Goal: Information Seeking & Learning: Learn about a topic

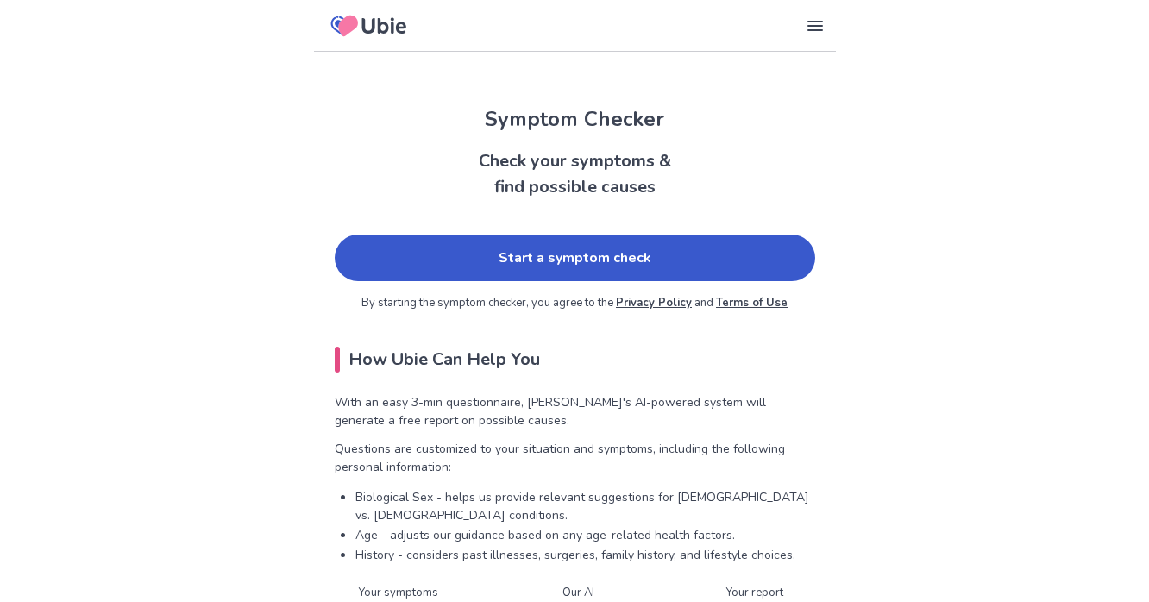
click at [666, 255] on link "Start a symptom check" at bounding box center [575, 258] width 481 height 47
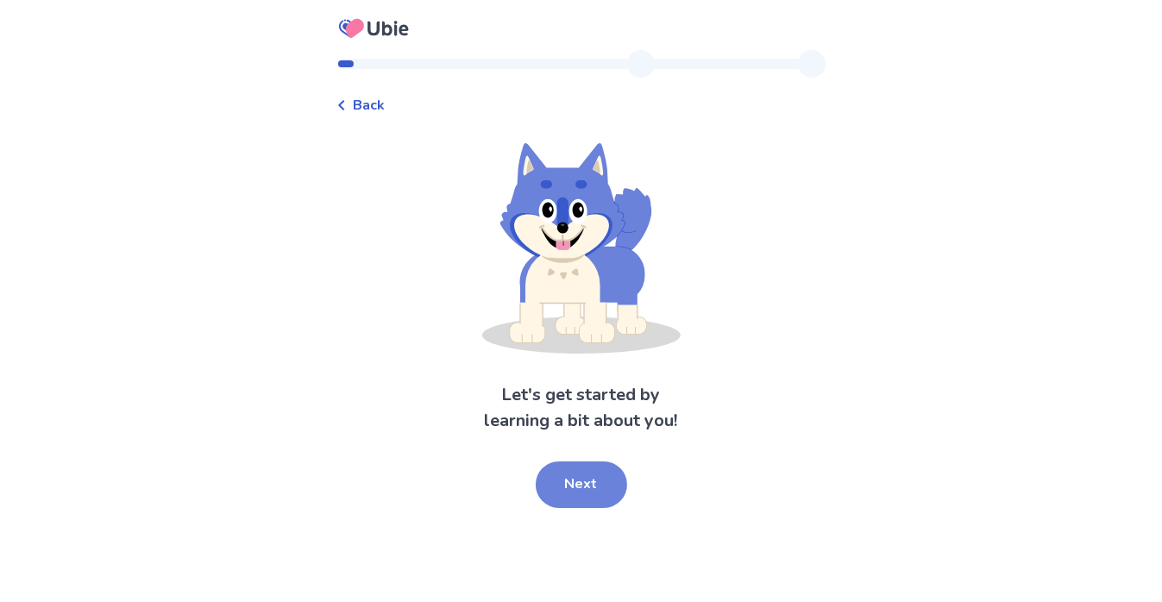
click at [590, 484] on button "Next" at bounding box center [581, 485] width 91 height 47
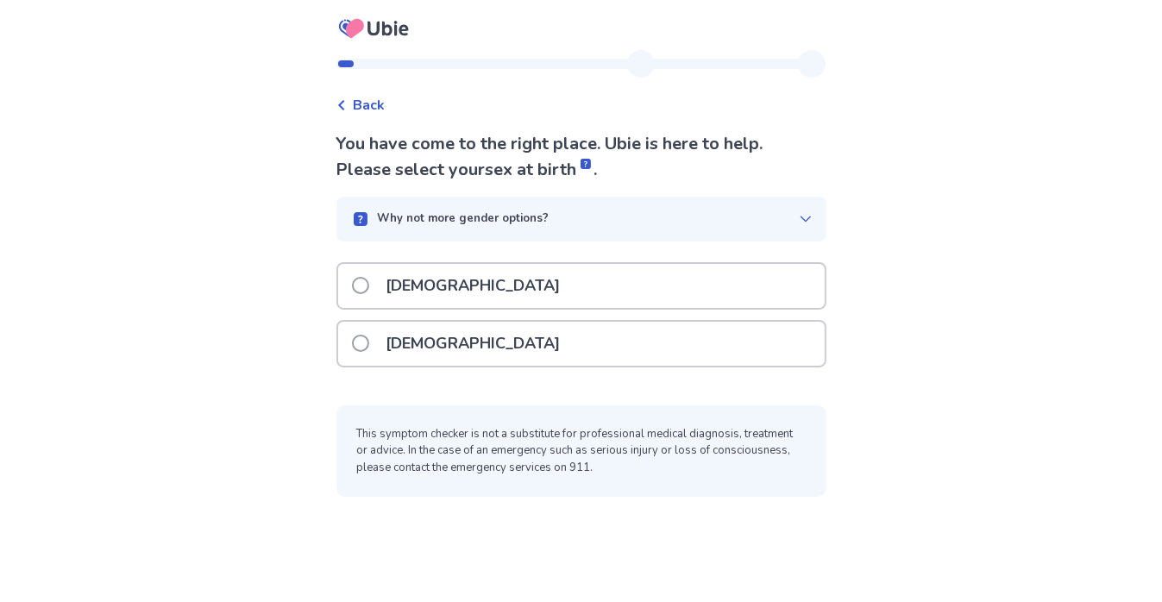
click at [369, 340] on span at bounding box center [360, 343] width 17 height 17
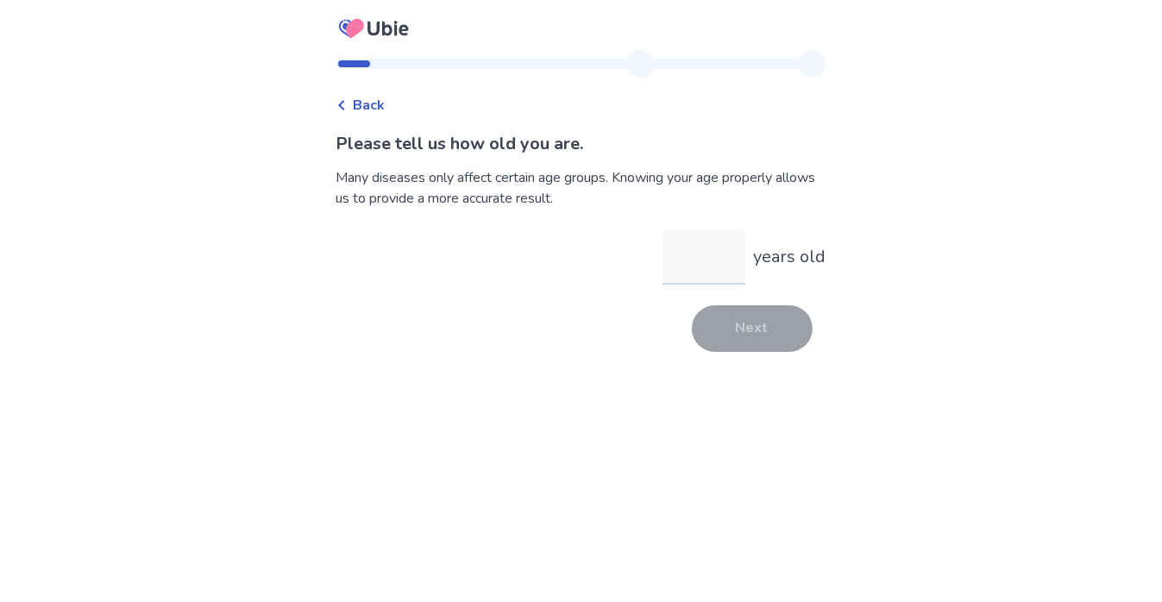
click at [672, 265] on input "years old" at bounding box center [704, 256] width 83 height 55
type input "**"
click at [742, 326] on button "Next" at bounding box center [752, 328] width 121 height 47
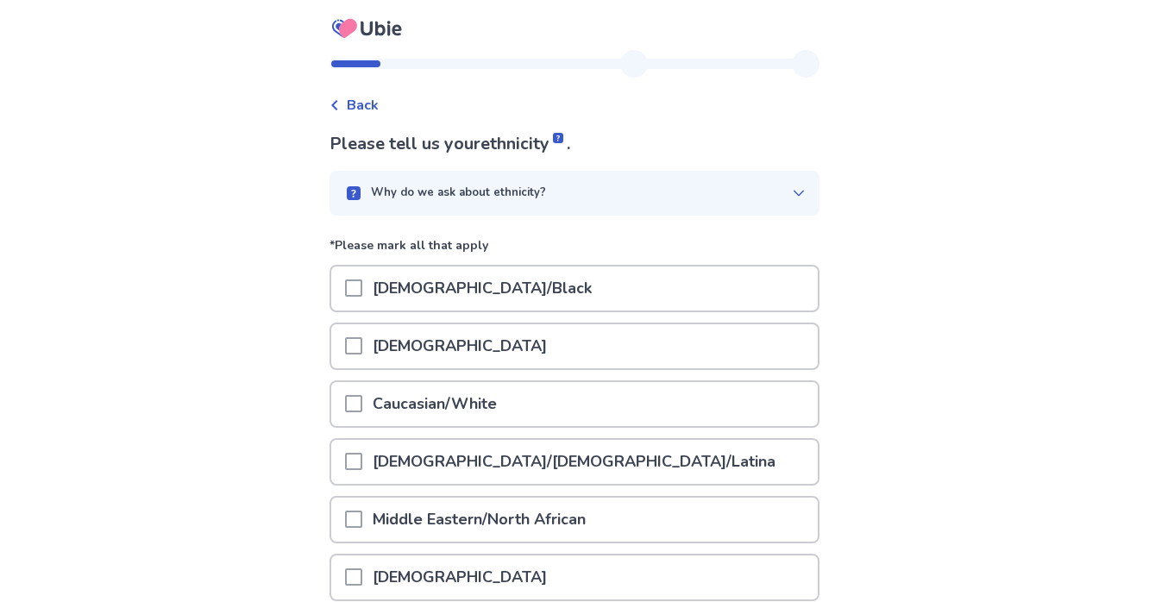
click at [360, 399] on span at bounding box center [353, 403] width 17 height 17
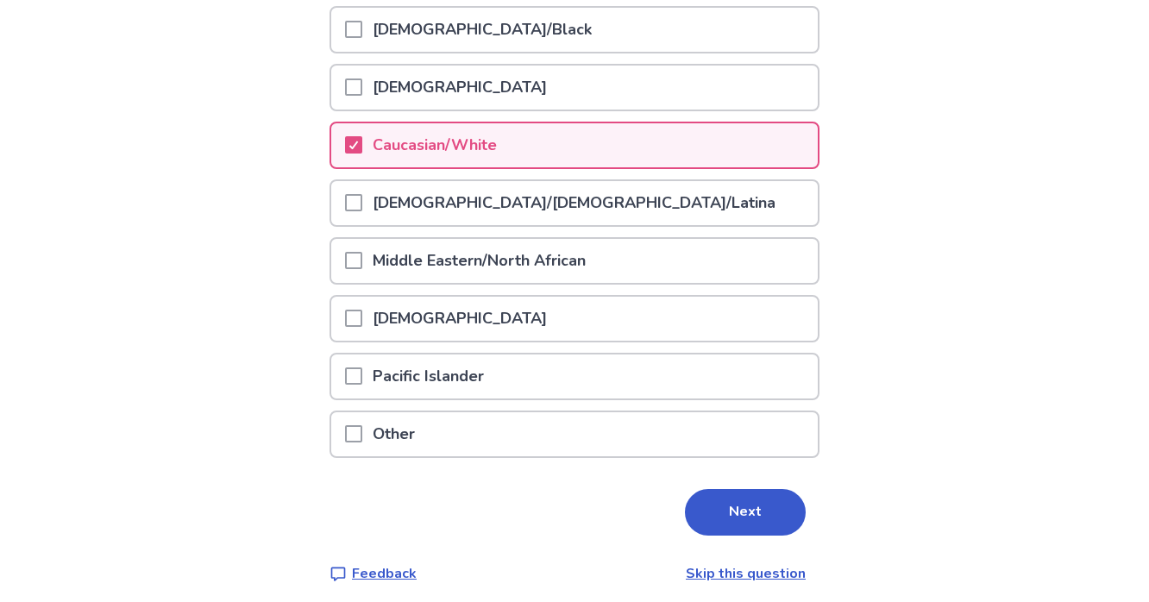
scroll to position [262, 0]
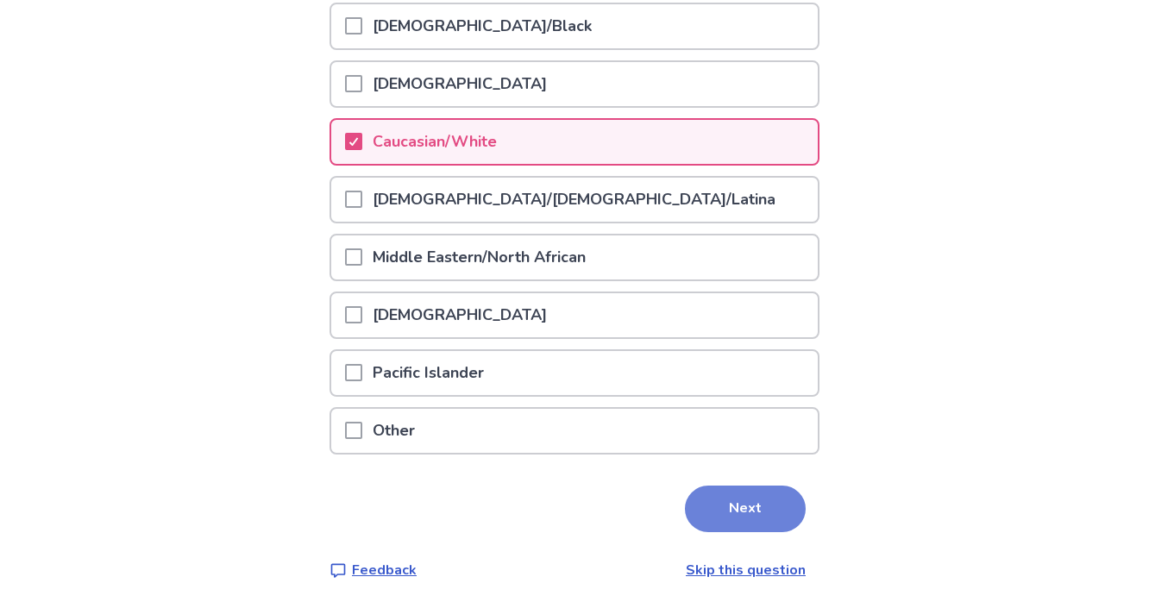
click at [722, 498] on button "Next" at bounding box center [745, 509] width 121 height 47
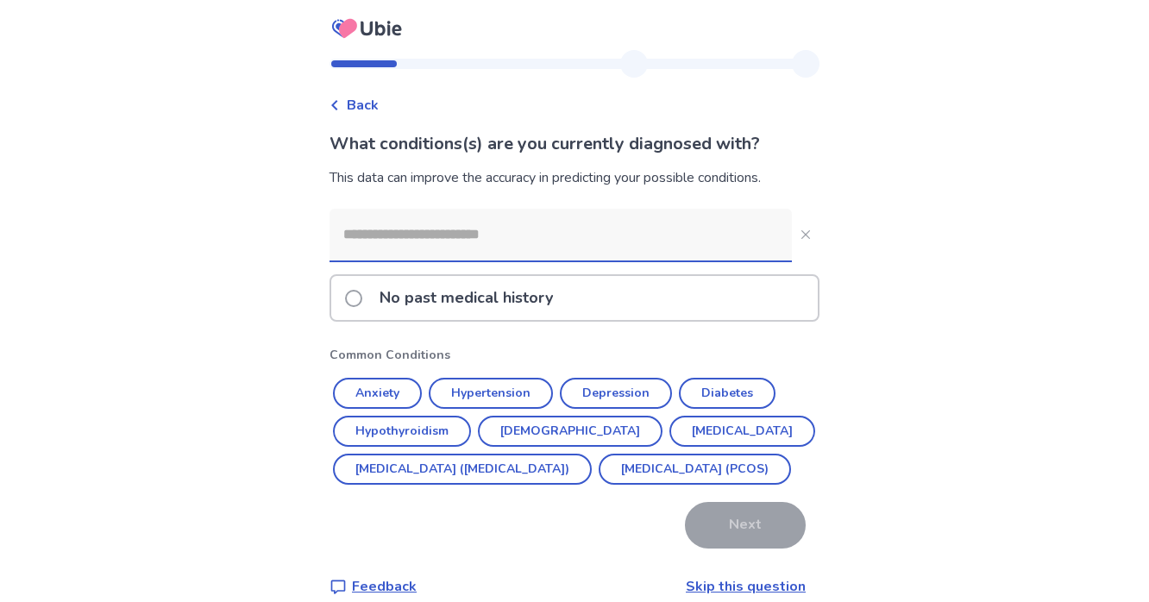
click at [443, 230] on input at bounding box center [561, 235] width 462 height 52
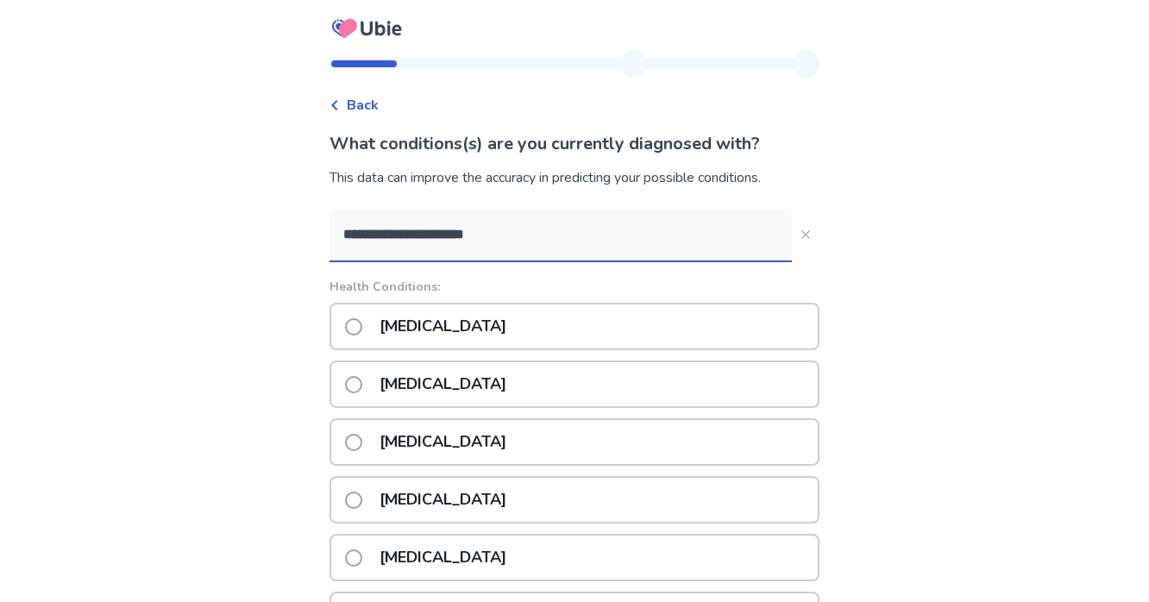
type input "**********"
click at [362, 319] on span at bounding box center [353, 326] width 17 height 17
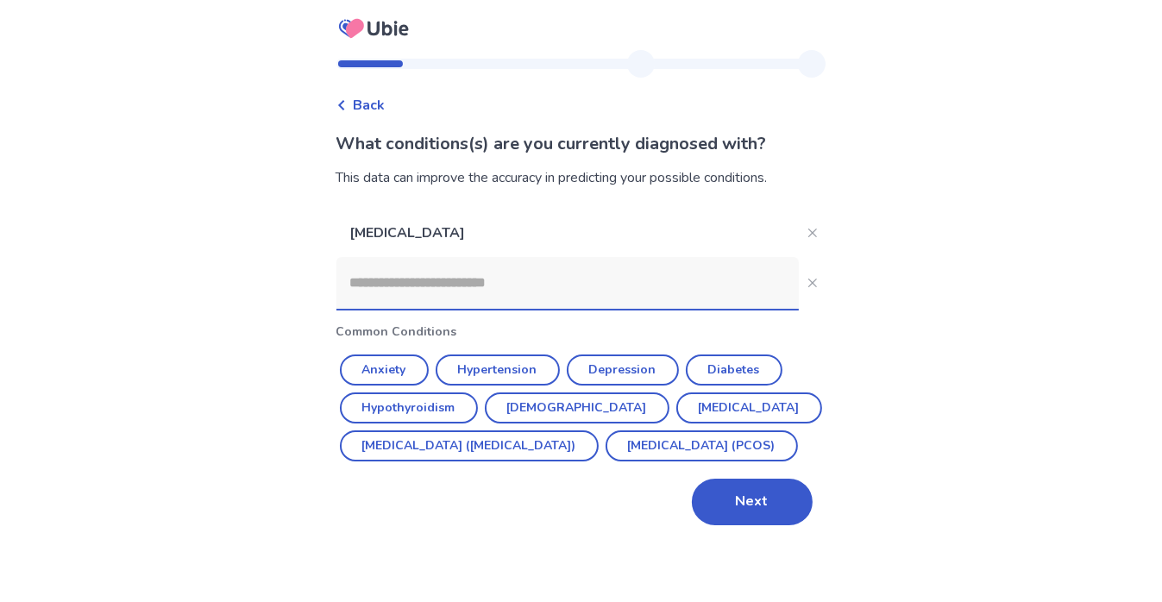
click at [413, 285] on input at bounding box center [567, 283] width 462 height 52
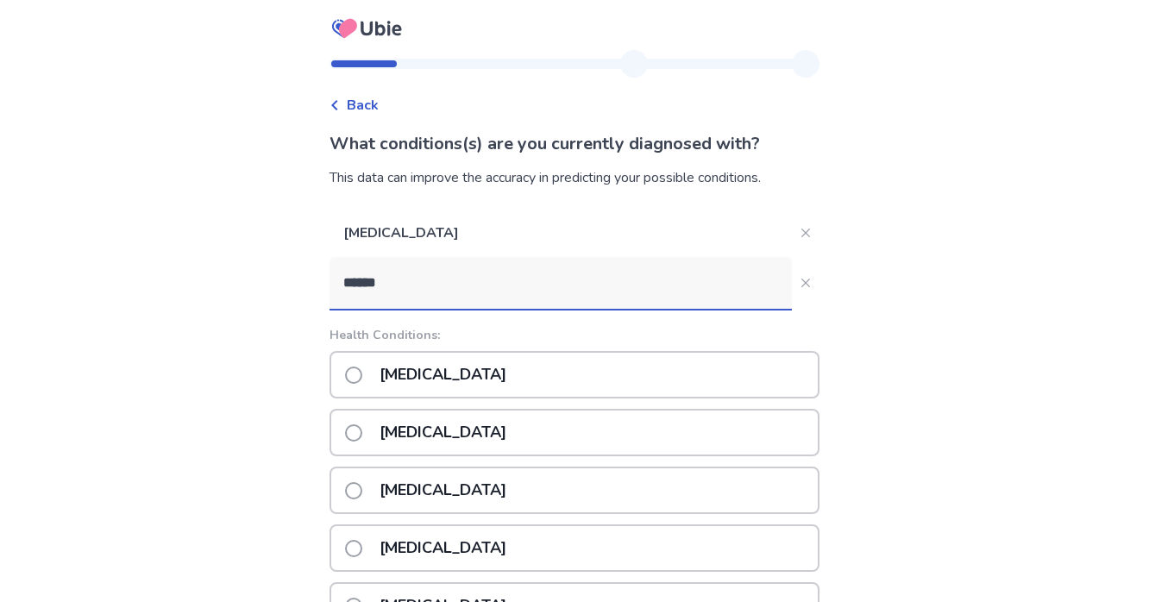
type input "******"
click at [361, 370] on span at bounding box center [353, 375] width 17 height 17
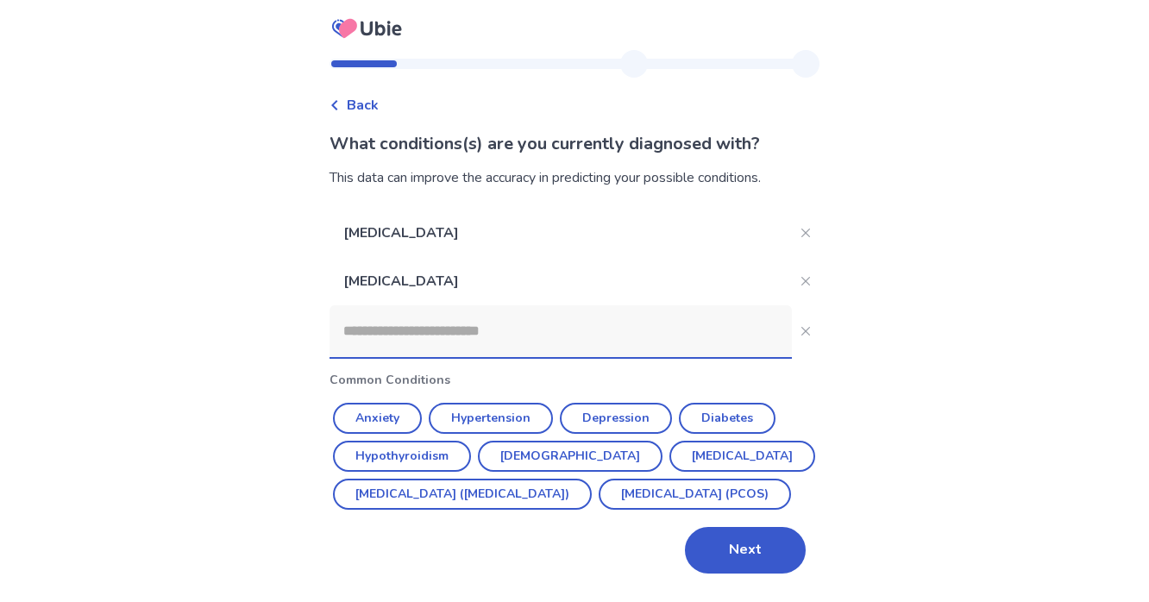
click at [418, 331] on input at bounding box center [561, 331] width 462 height 52
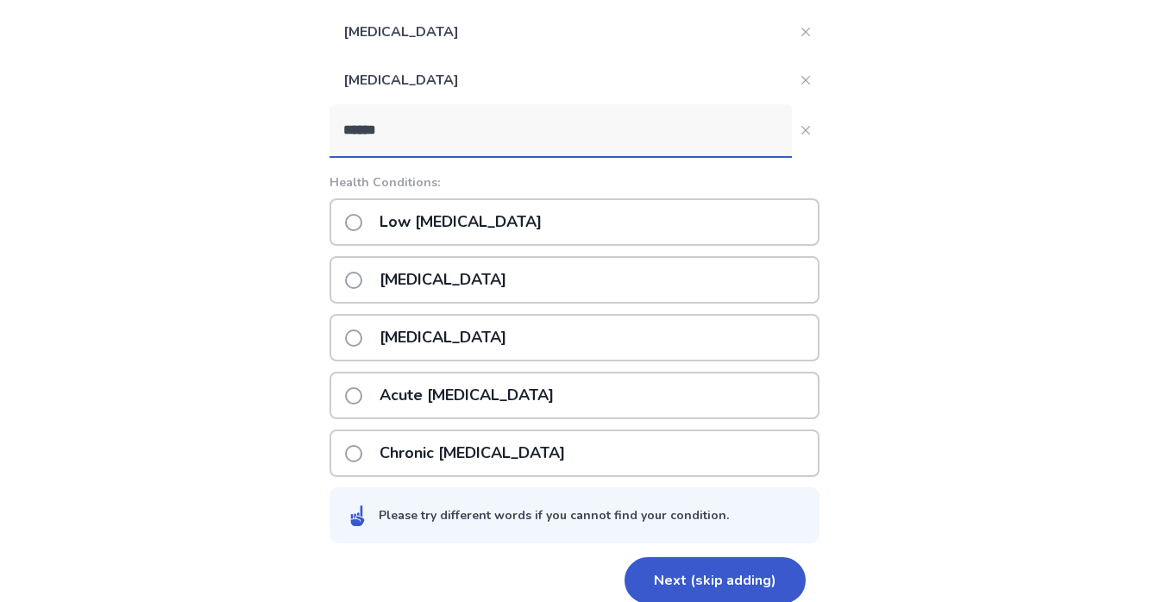
scroll to position [219, 0]
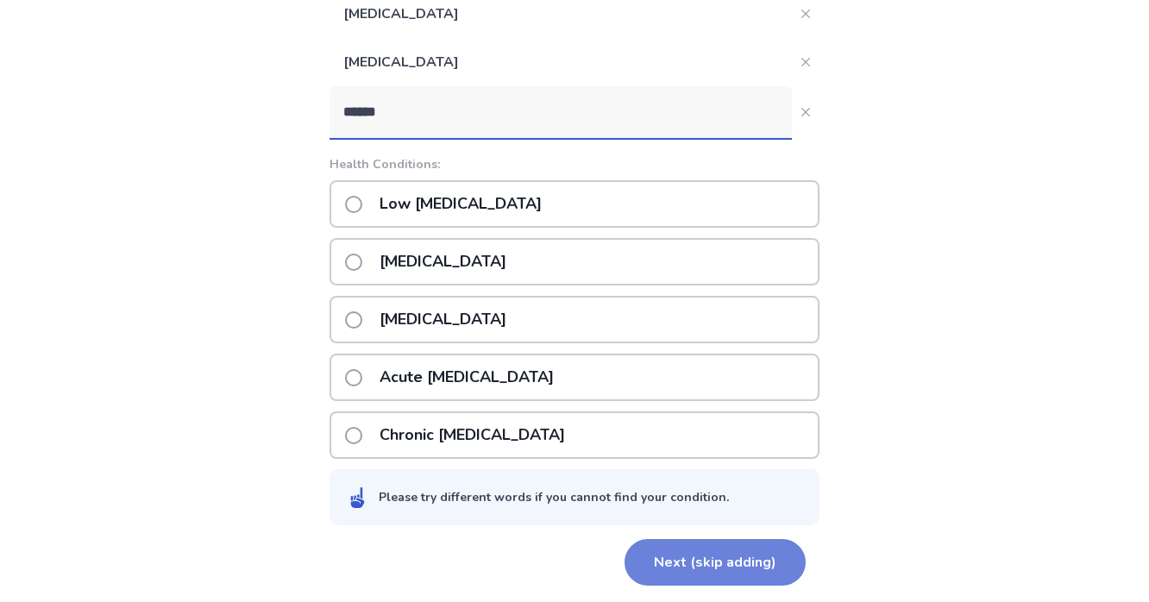
type input "******"
click at [680, 556] on button "Next (skip adding)" at bounding box center [715, 562] width 181 height 47
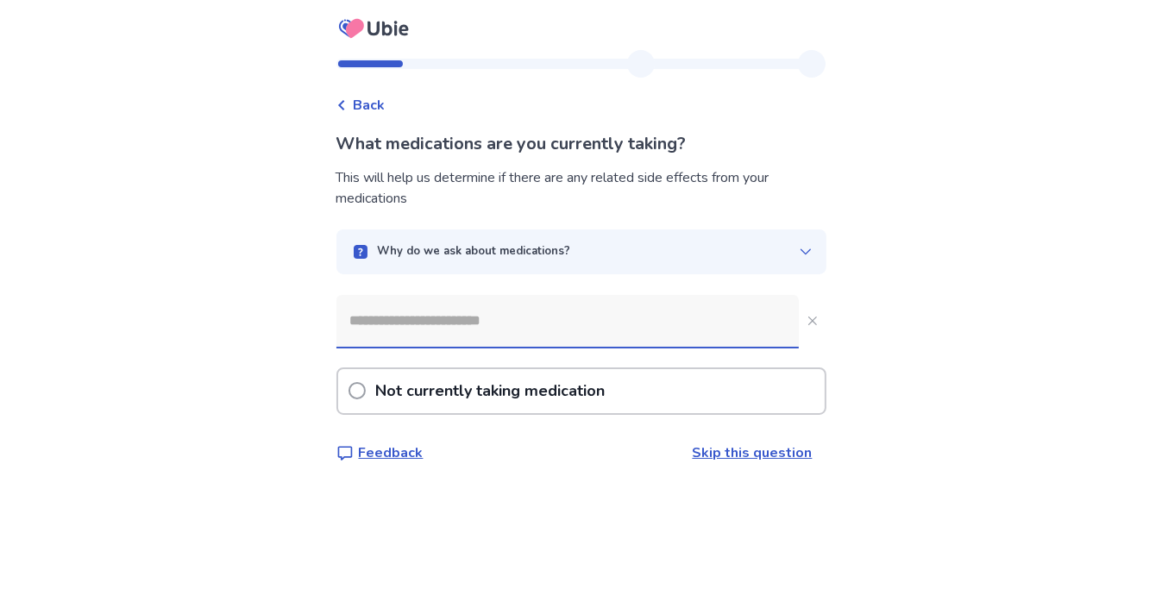
click at [463, 322] on input at bounding box center [567, 321] width 462 height 52
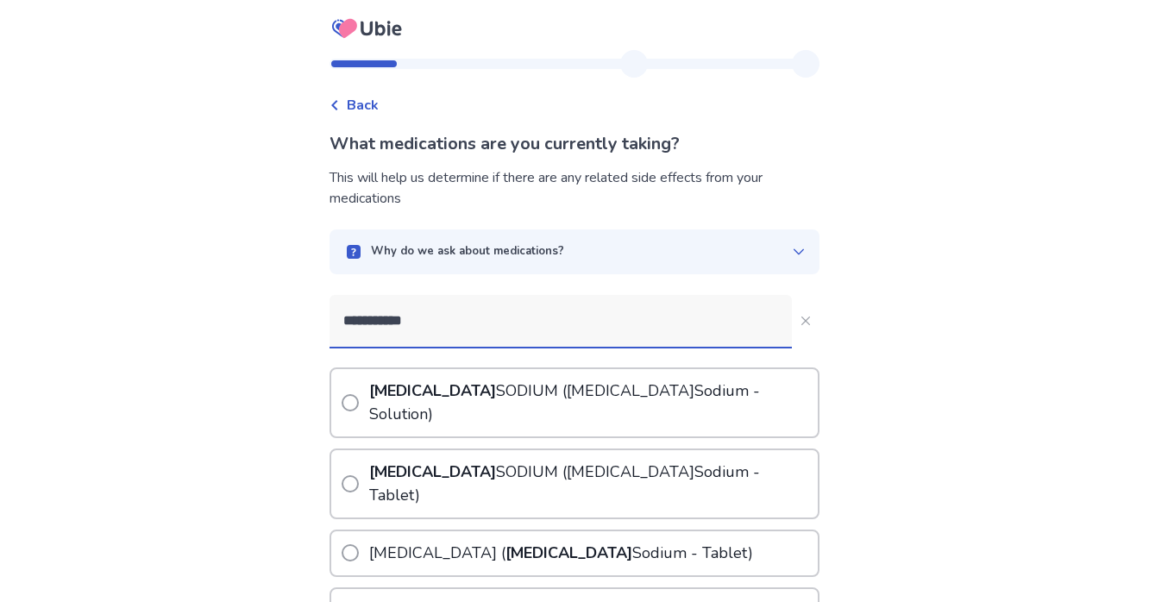
type input "**********"
click at [354, 450] on label "[MEDICAL_DATA] ( [MEDICAL_DATA] - Tablet)" at bounding box center [580, 483] width 476 height 67
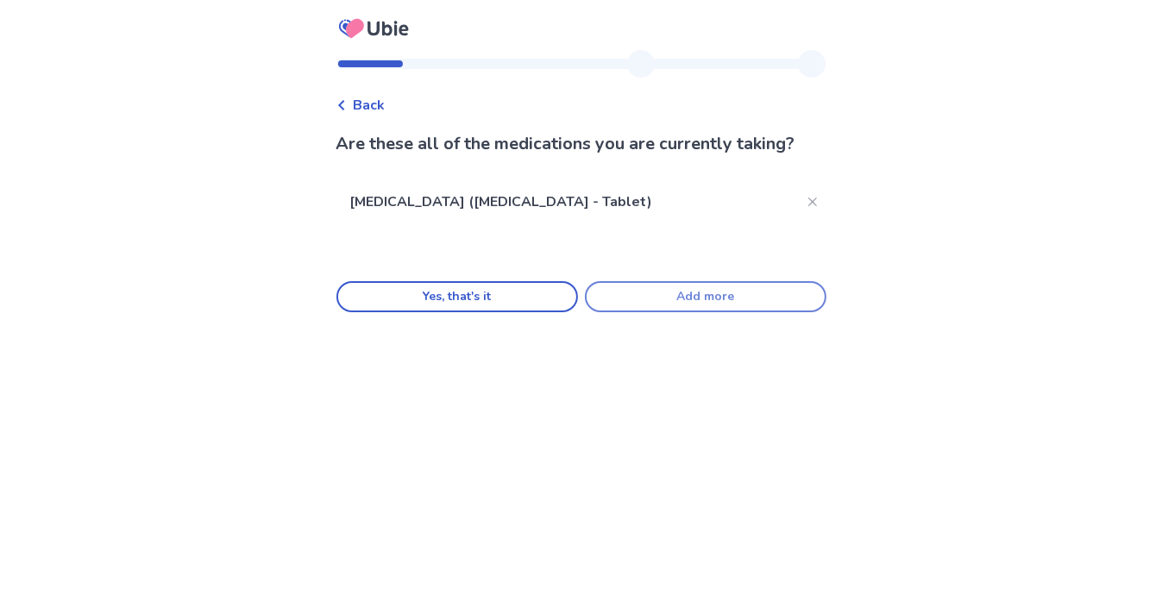
click at [713, 291] on button "Add more" at bounding box center [706, 296] width 242 height 31
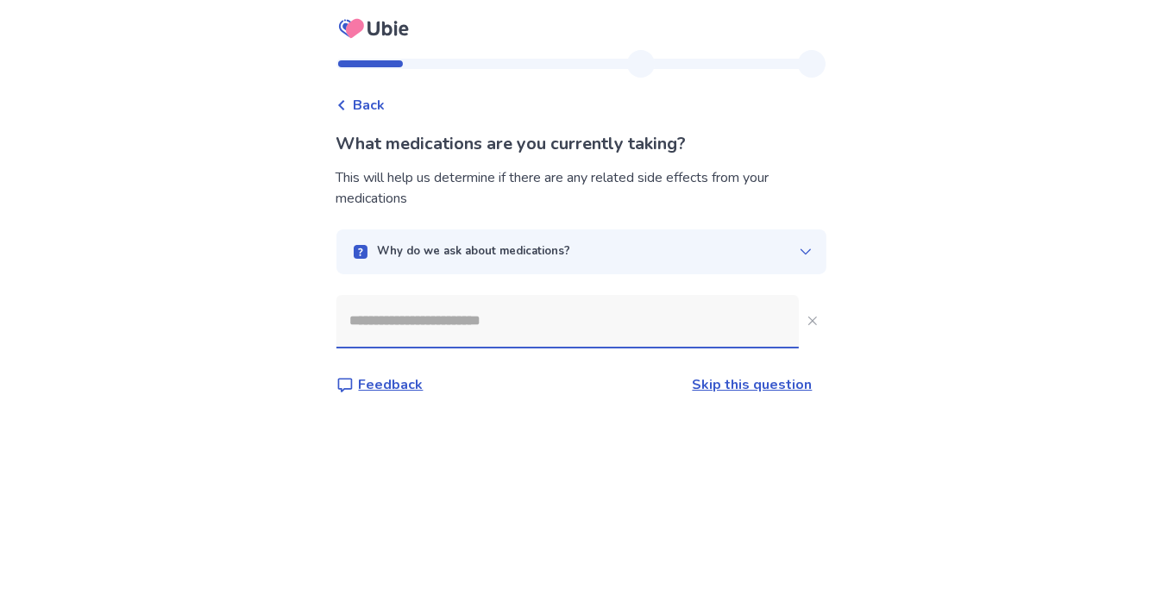
click at [483, 253] on p "Why do we ask about medications?" at bounding box center [474, 251] width 193 height 17
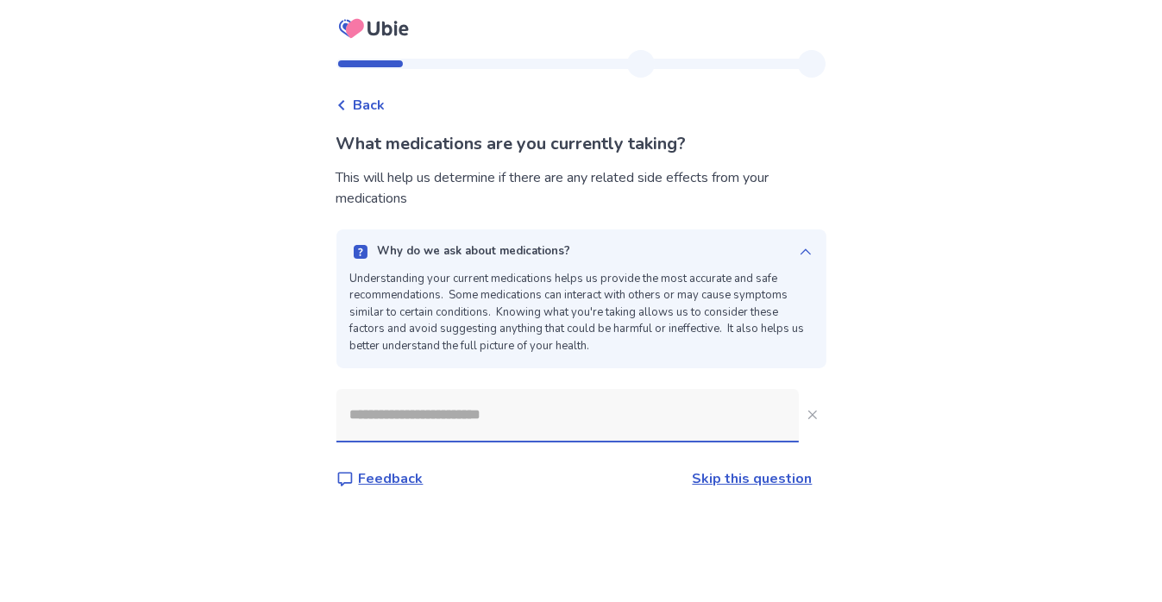
click at [489, 393] on input at bounding box center [567, 415] width 462 height 52
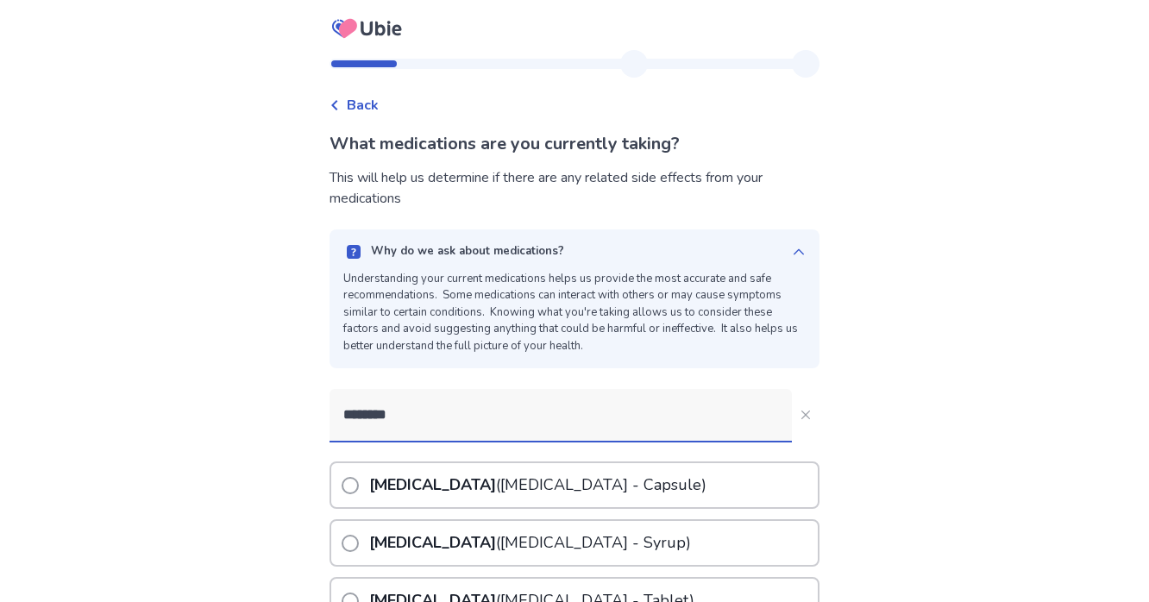
type input "********"
click at [355, 480] on span at bounding box center [350, 485] width 17 height 17
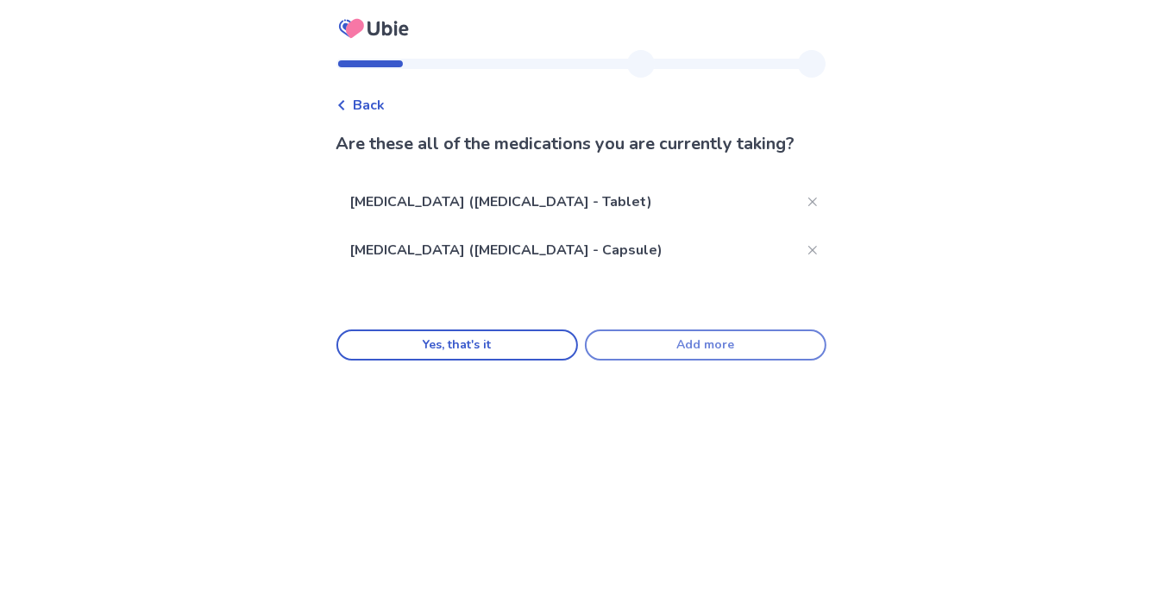
click at [652, 343] on button "Add more" at bounding box center [706, 345] width 242 height 31
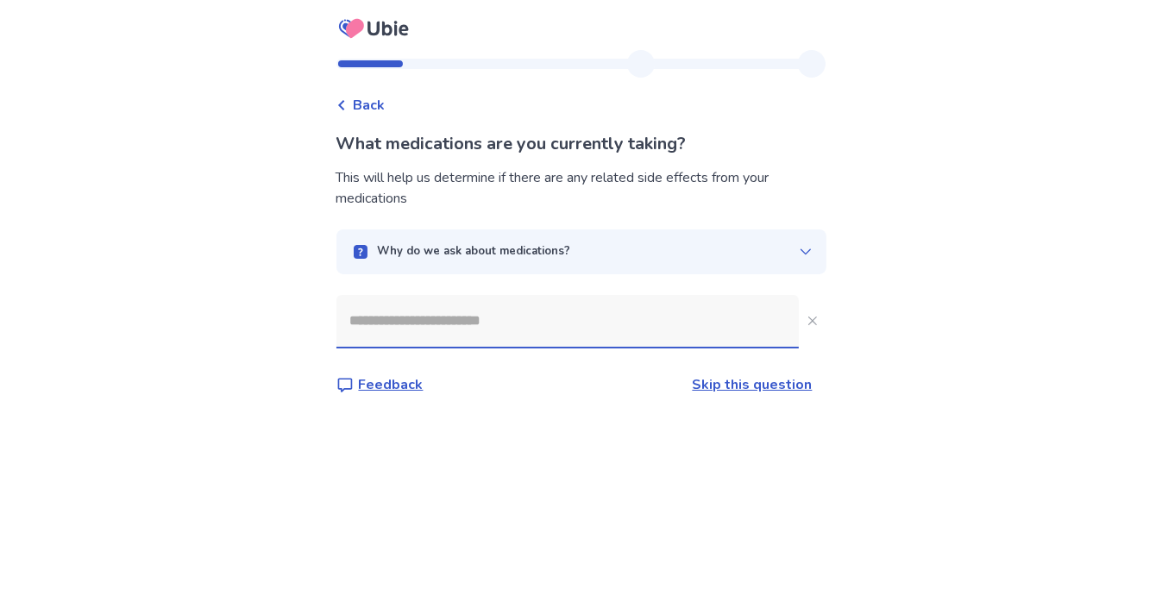
click at [436, 329] on input at bounding box center [567, 321] width 462 height 52
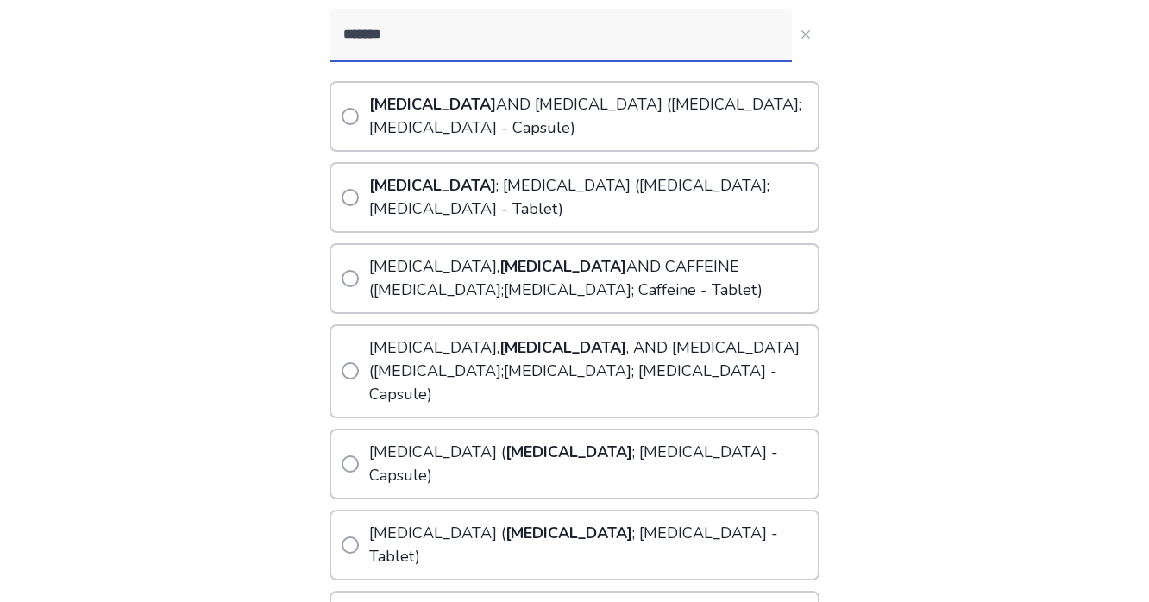
scroll to position [345, 0]
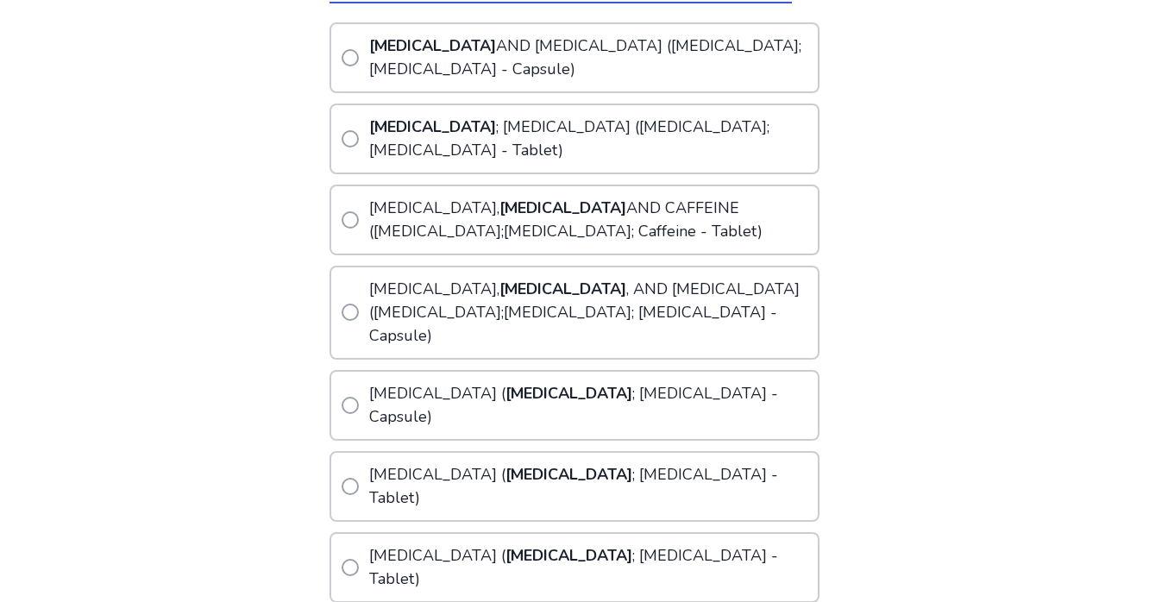
type input "*******"
click at [359, 130] on span at bounding box center [350, 138] width 17 height 17
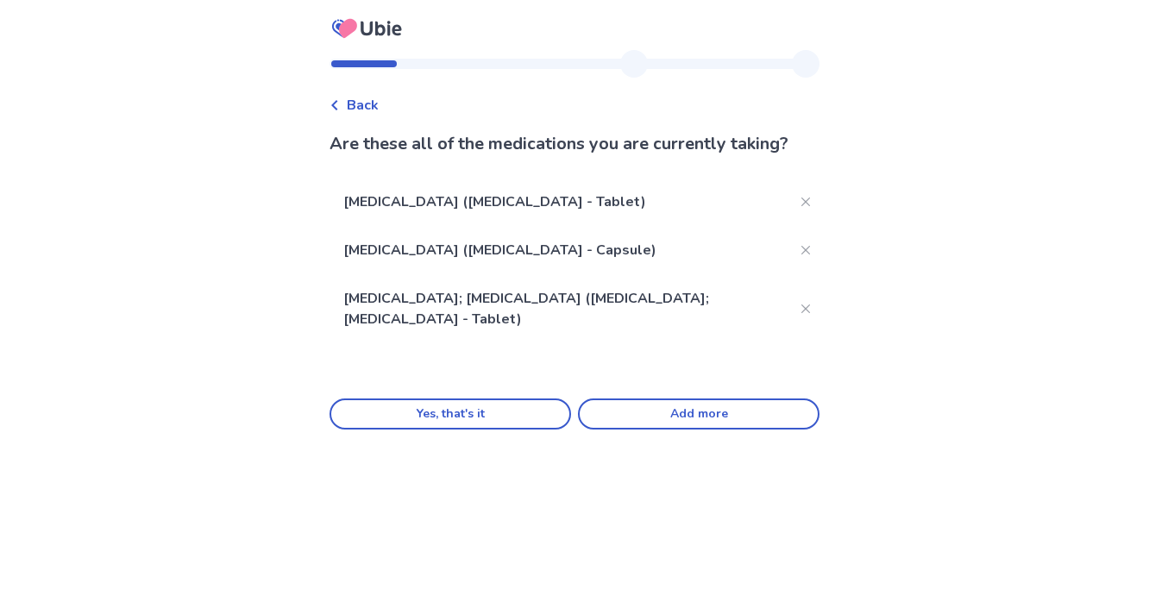
scroll to position [0, 0]
click at [507, 399] on button "Yes, that's it" at bounding box center [457, 414] width 242 height 31
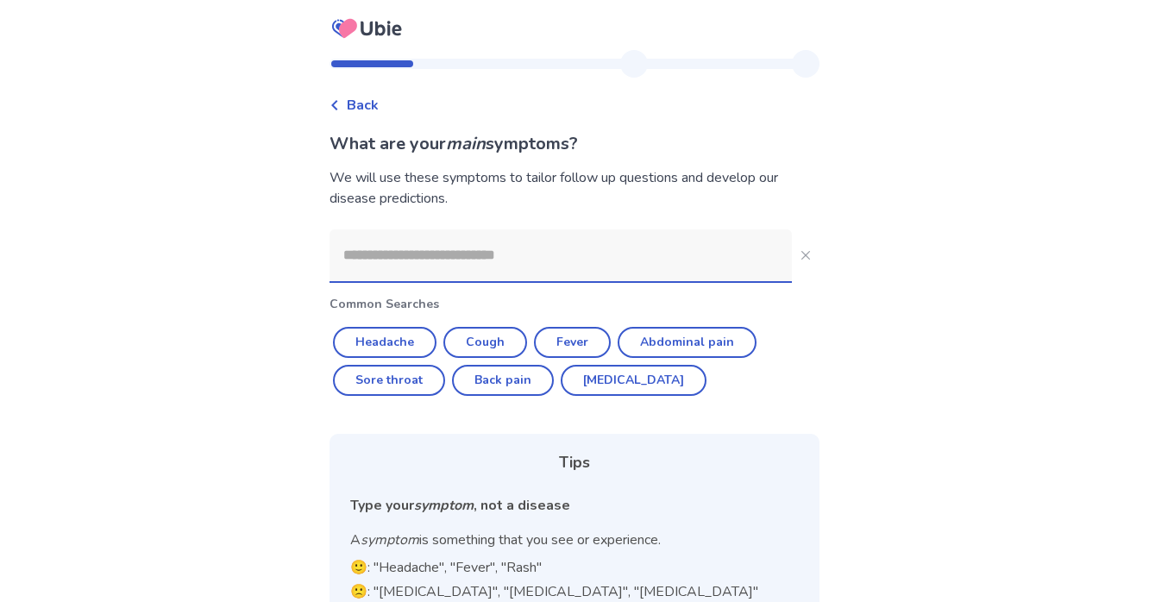
click at [474, 248] on input at bounding box center [561, 255] width 462 height 52
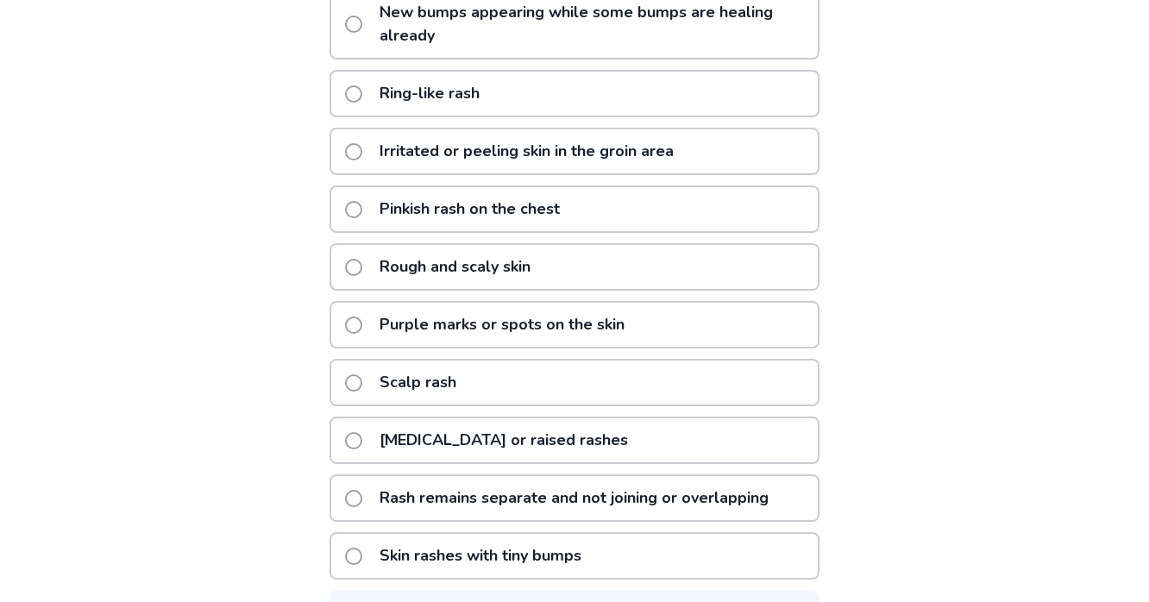
scroll to position [345, 0]
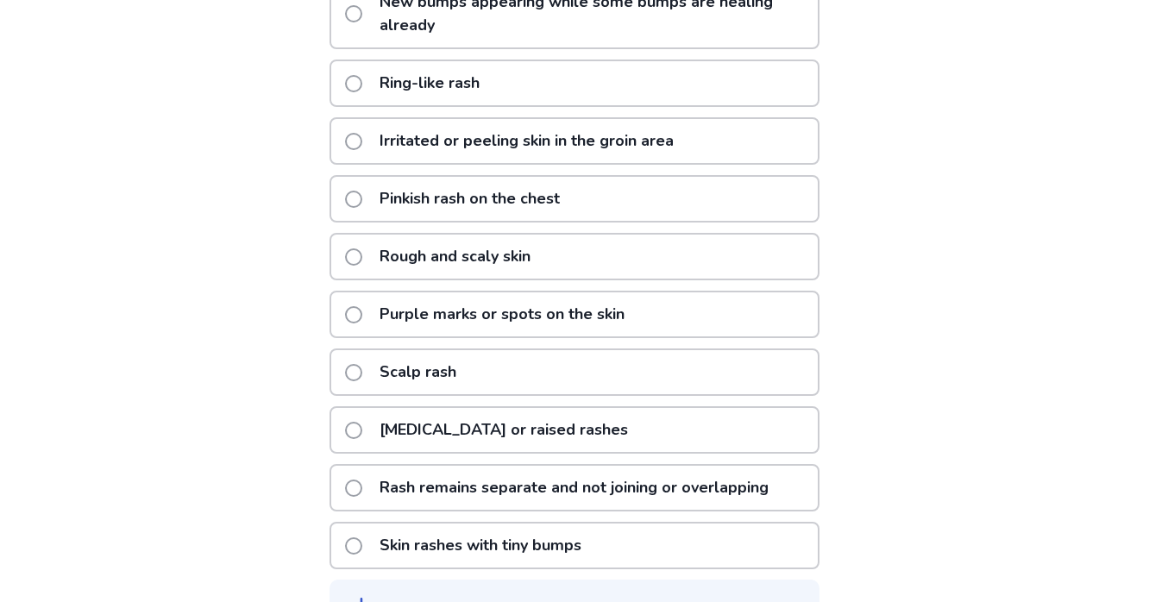
type input "****"
click at [362, 364] on span at bounding box center [353, 372] width 17 height 17
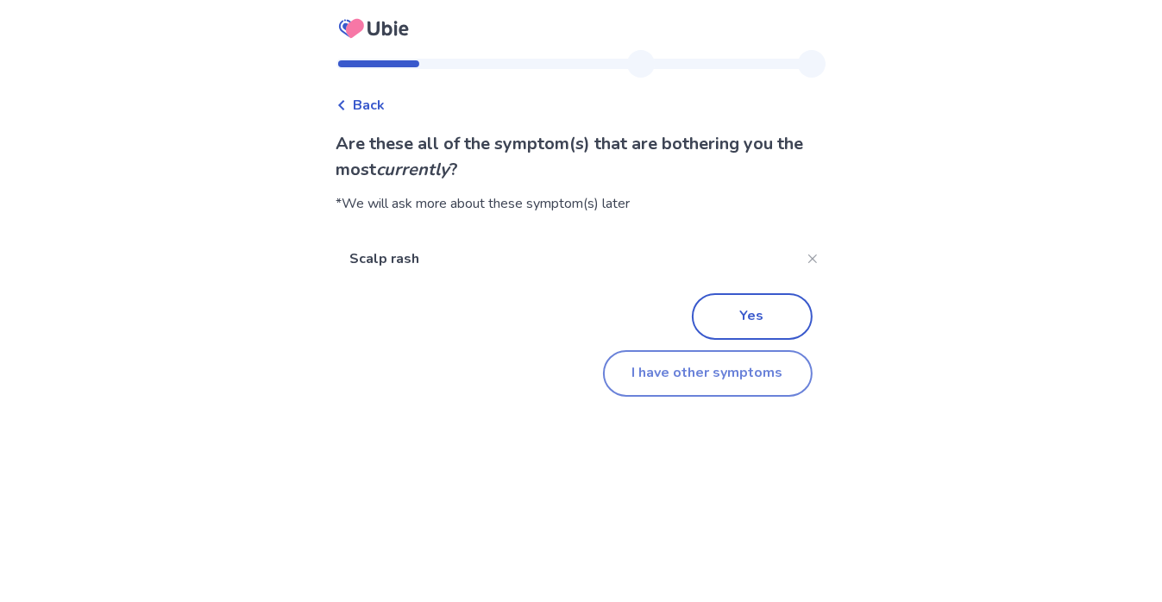
click at [727, 366] on button "I have other symptoms" at bounding box center [708, 373] width 210 height 47
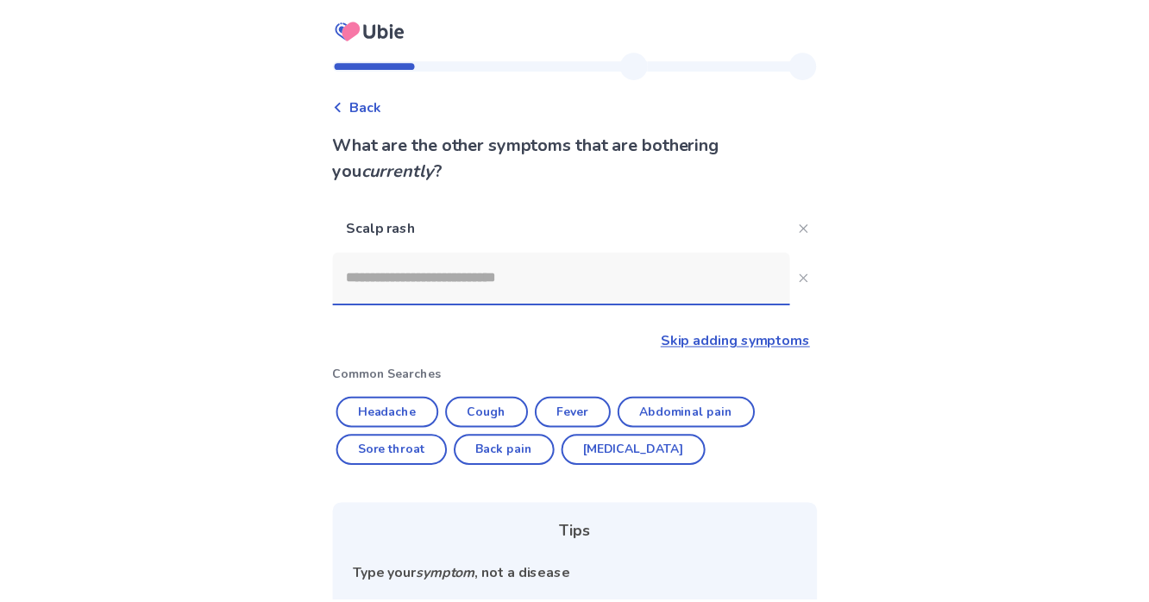
scroll to position [222, 0]
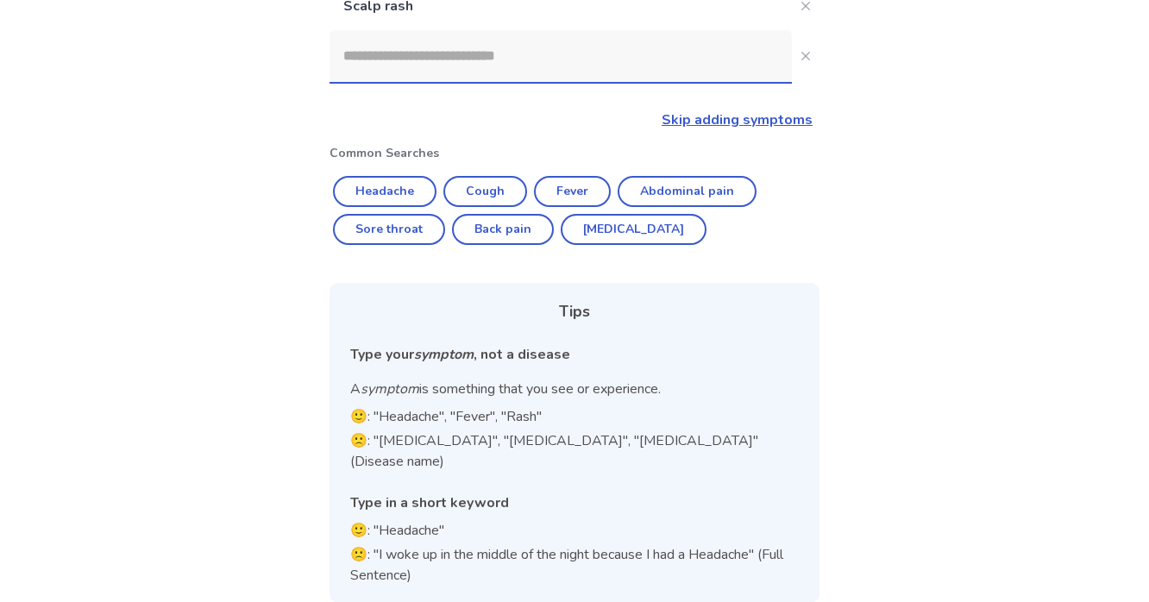
click at [732, 115] on link "Skip adding symptoms" at bounding box center [737, 119] width 151 height 19
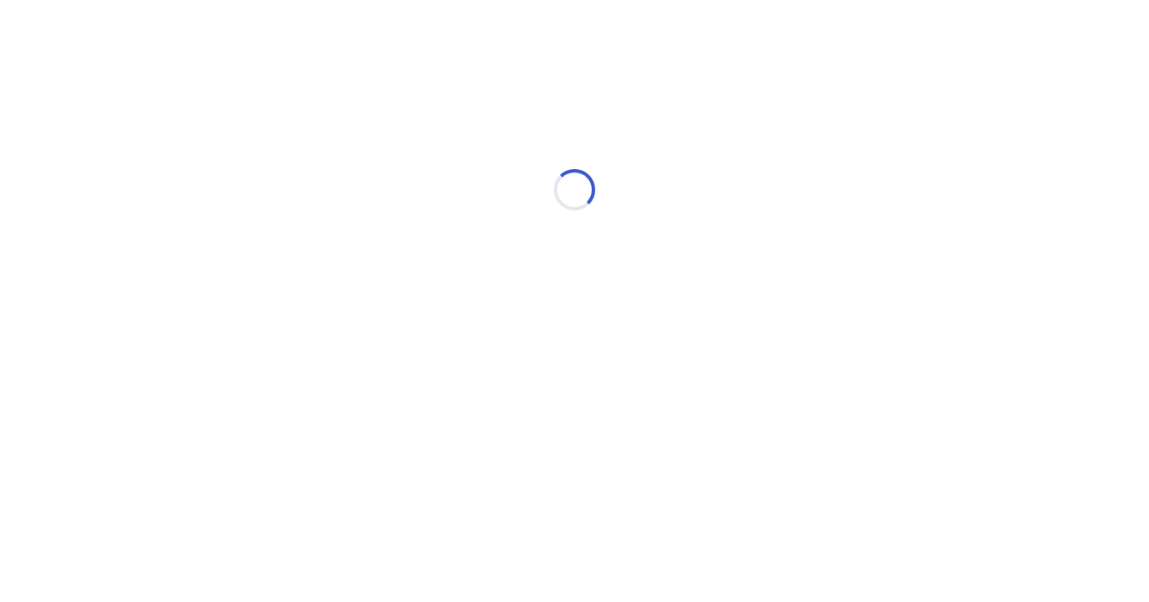
scroll to position [0, 0]
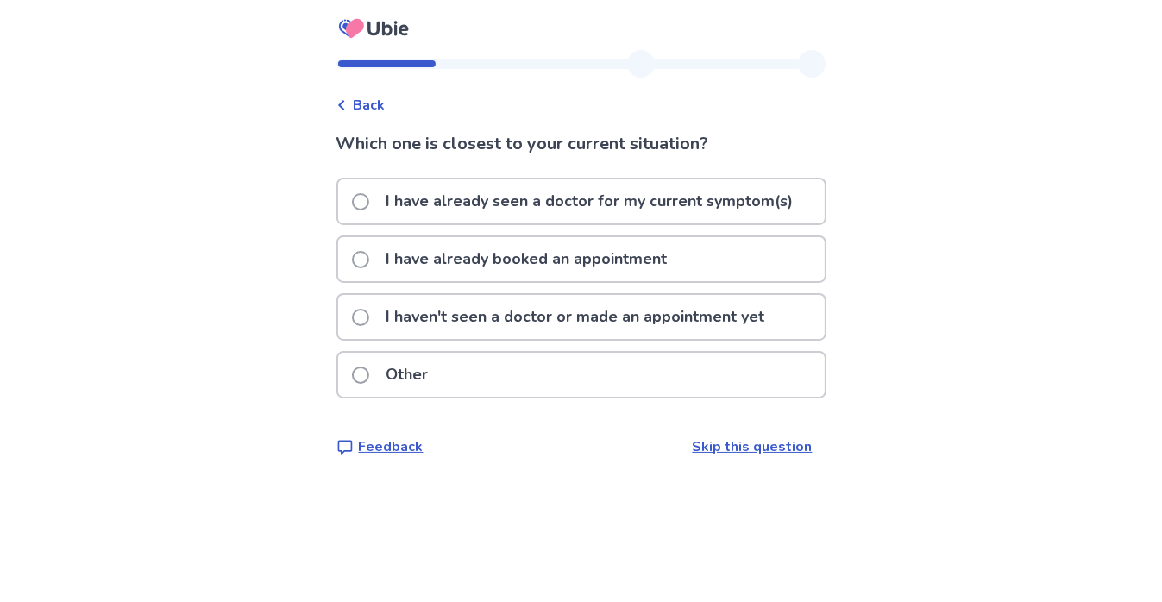
click at [369, 253] on span at bounding box center [360, 259] width 17 height 17
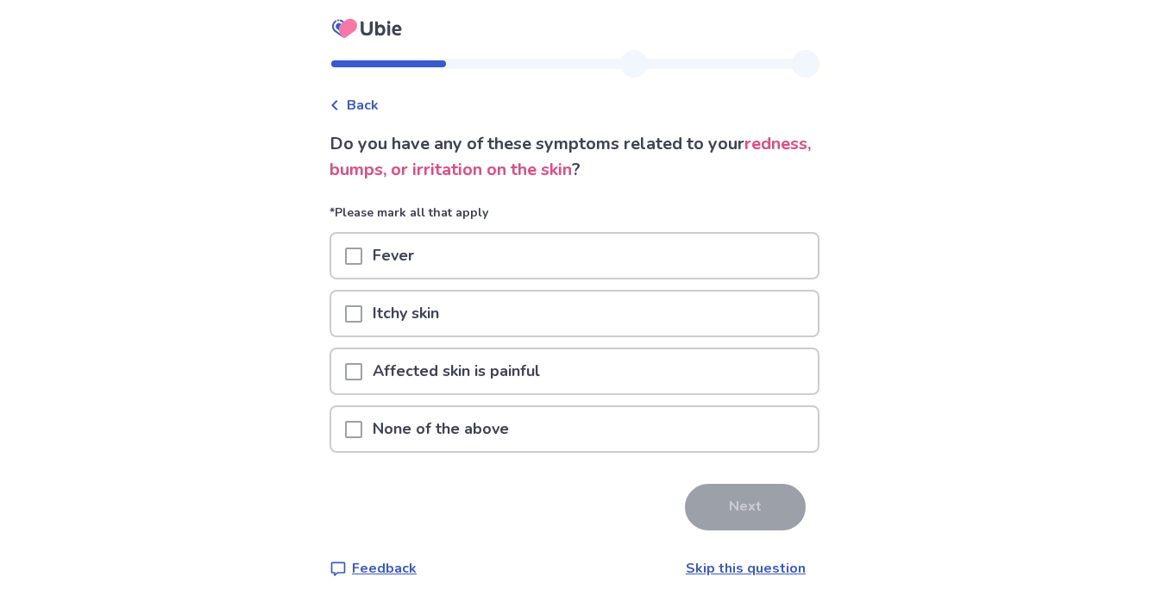
click at [362, 306] on span at bounding box center [353, 313] width 17 height 17
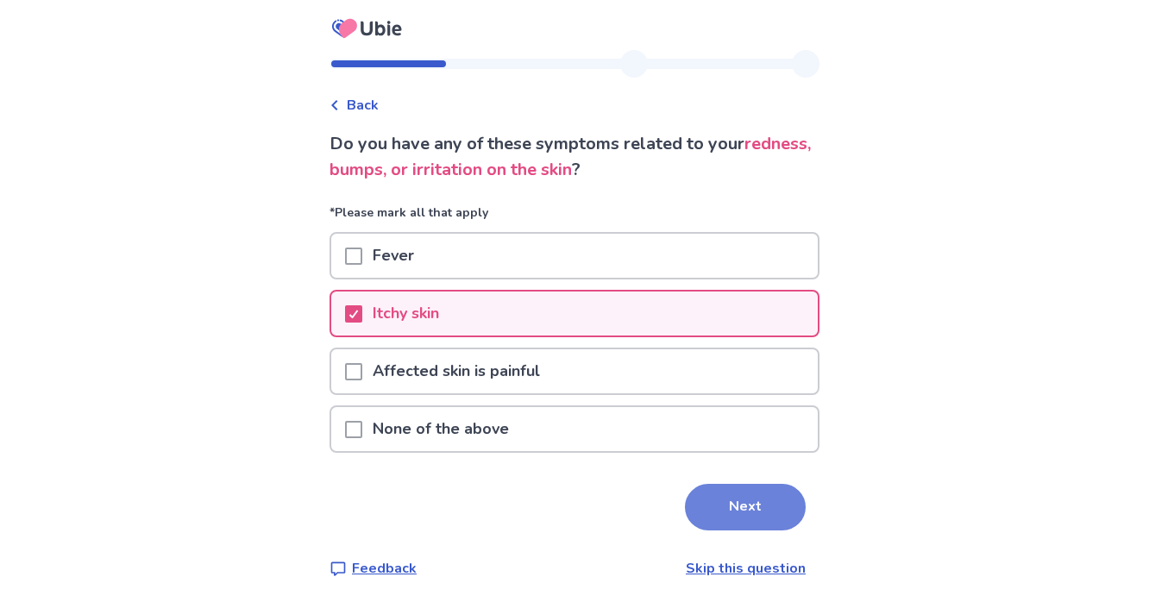
click at [733, 501] on button "Next" at bounding box center [745, 507] width 121 height 47
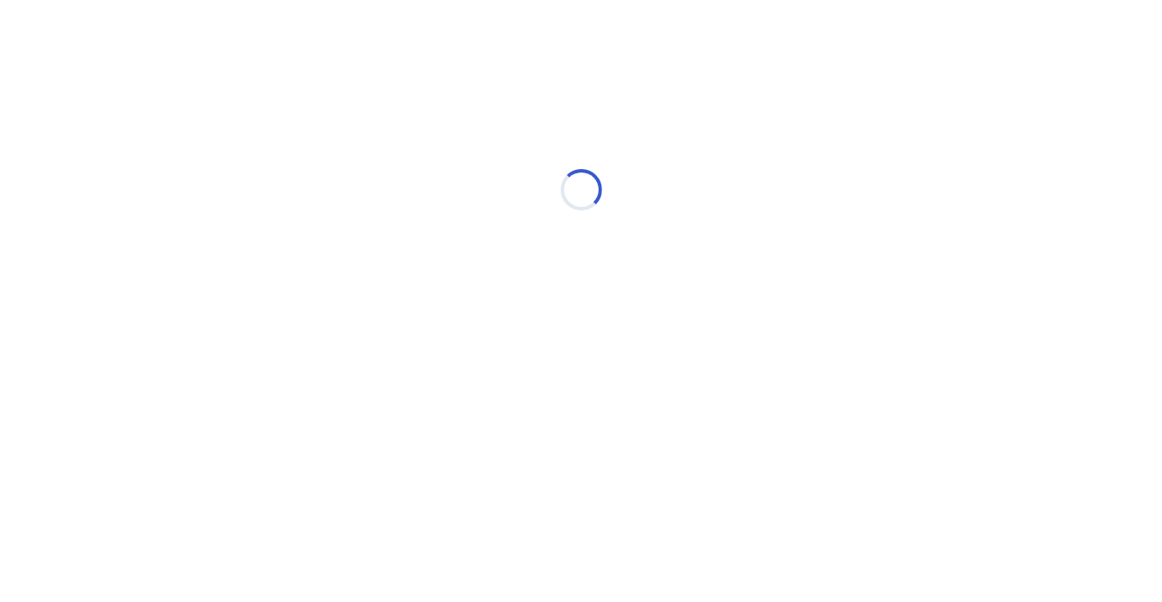
select select "*"
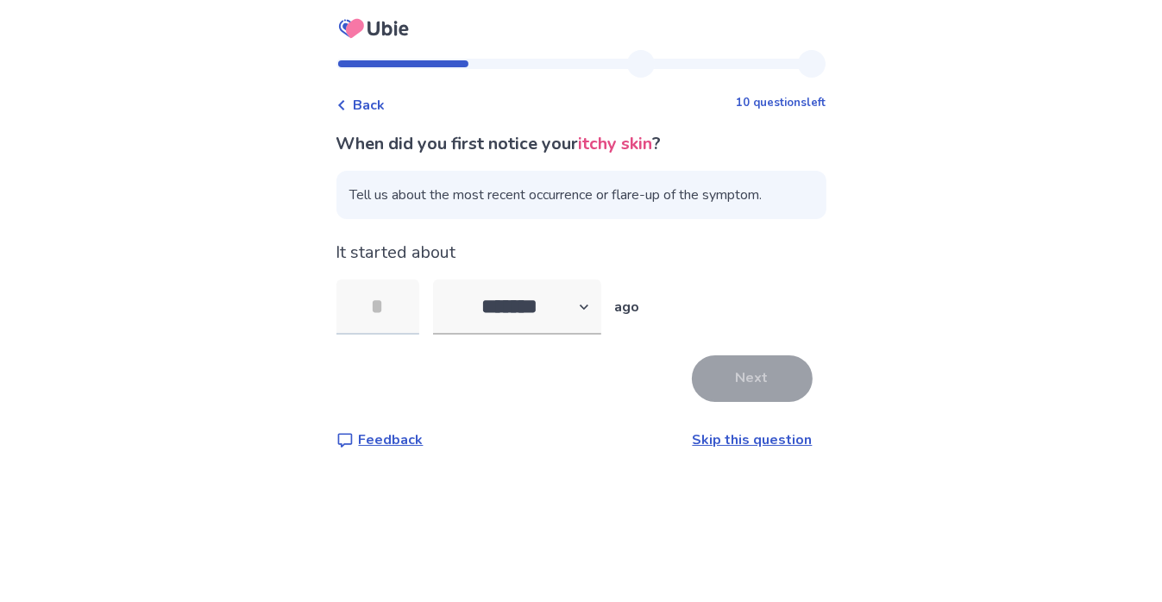
click at [385, 311] on input "tel" at bounding box center [377, 307] width 83 height 55
type input "**"
click at [725, 375] on button "Next" at bounding box center [752, 378] width 121 height 47
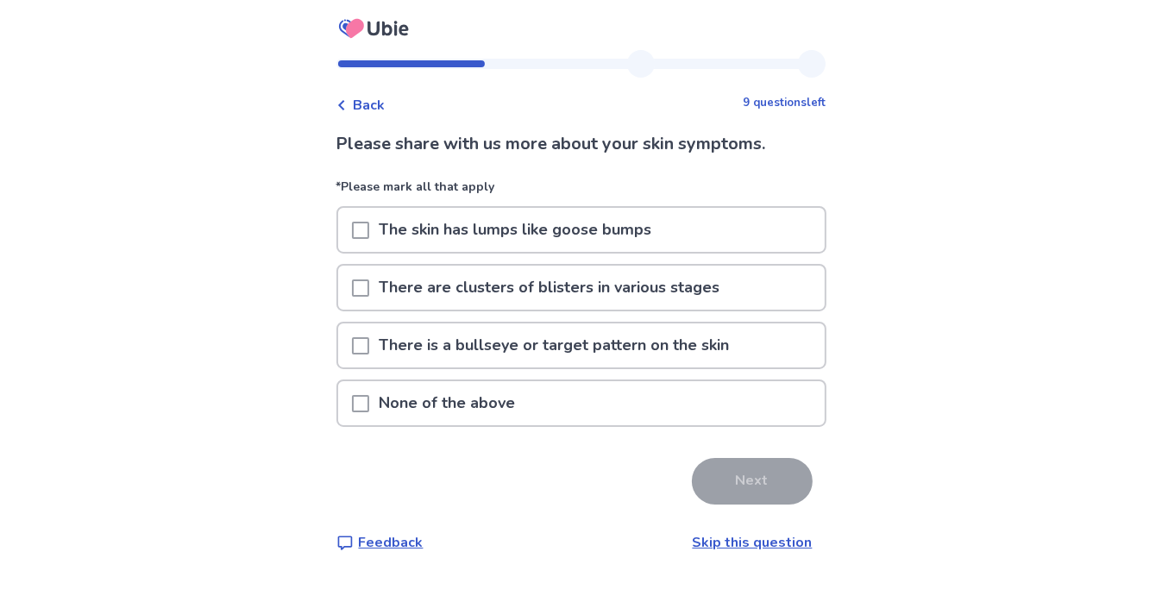
click at [369, 395] on span at bounding box center [360, 403] width 17 height 17
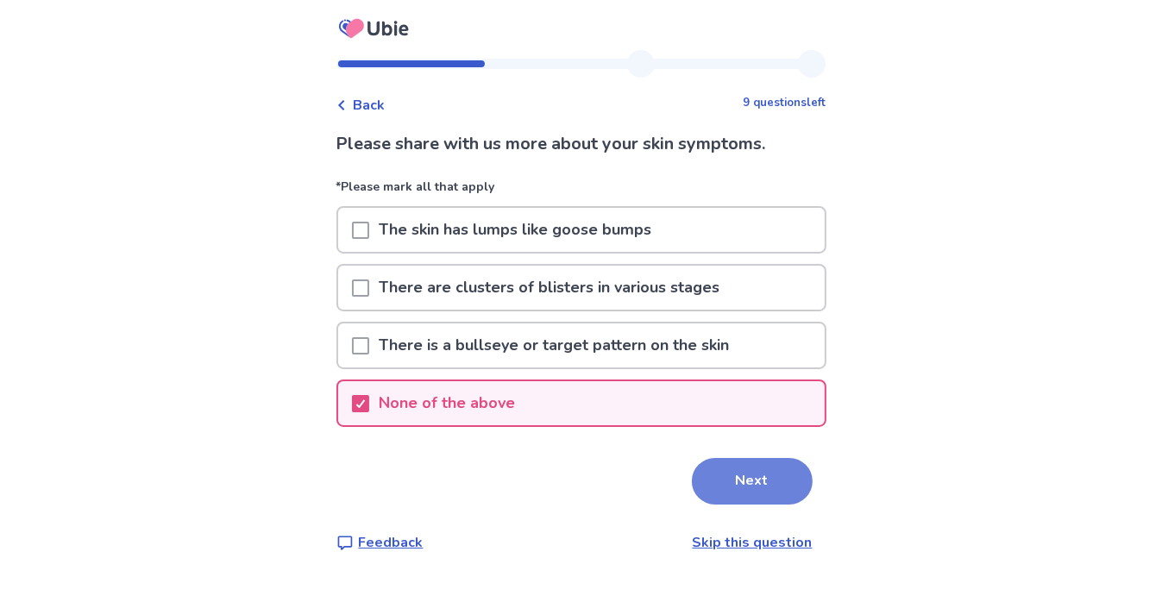
click at [741, 470] on button "Next" at bounding box center [752, 481] width 121 height 47
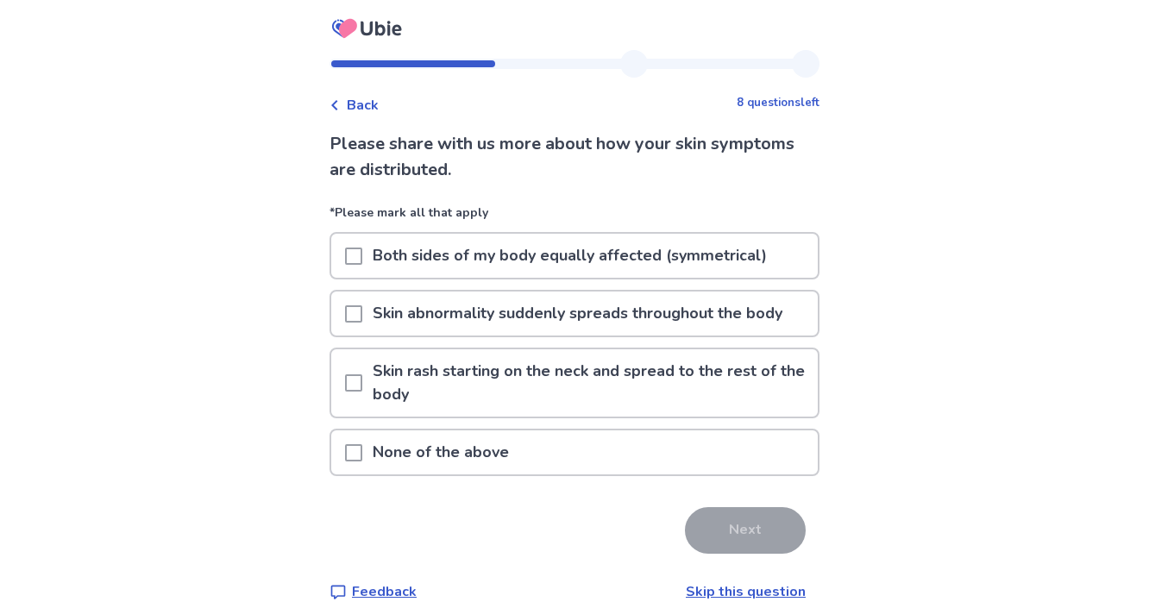
click at [361, 375] on span at bounding box center [353, 382] width 17 height 17
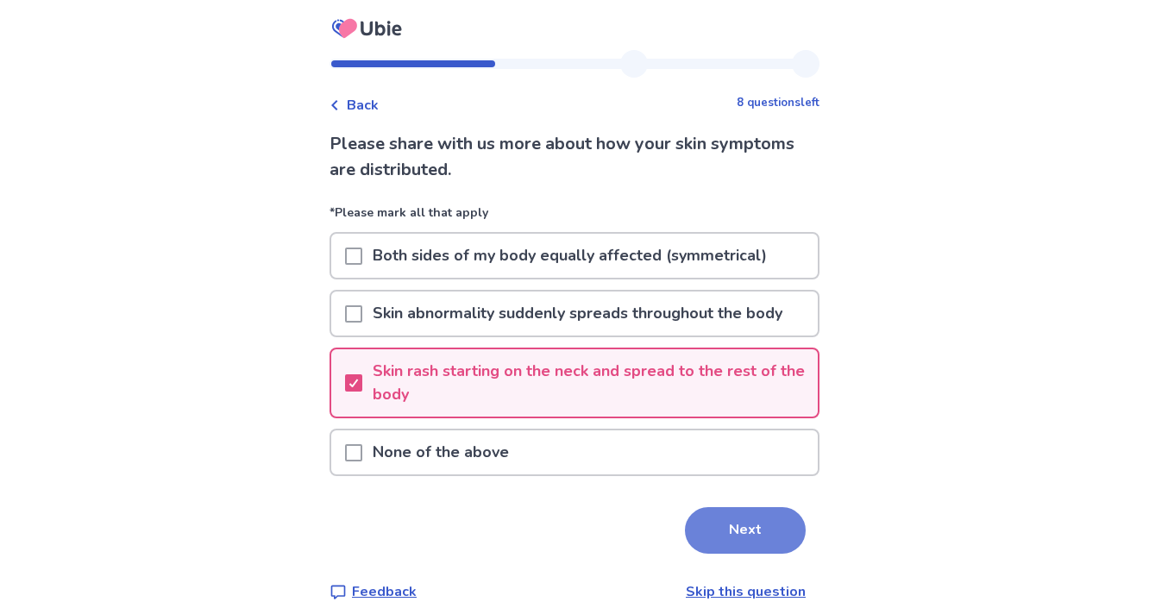
click at [740, 523] on button "Next" at bounding box center [745, 530] width 121 height 47
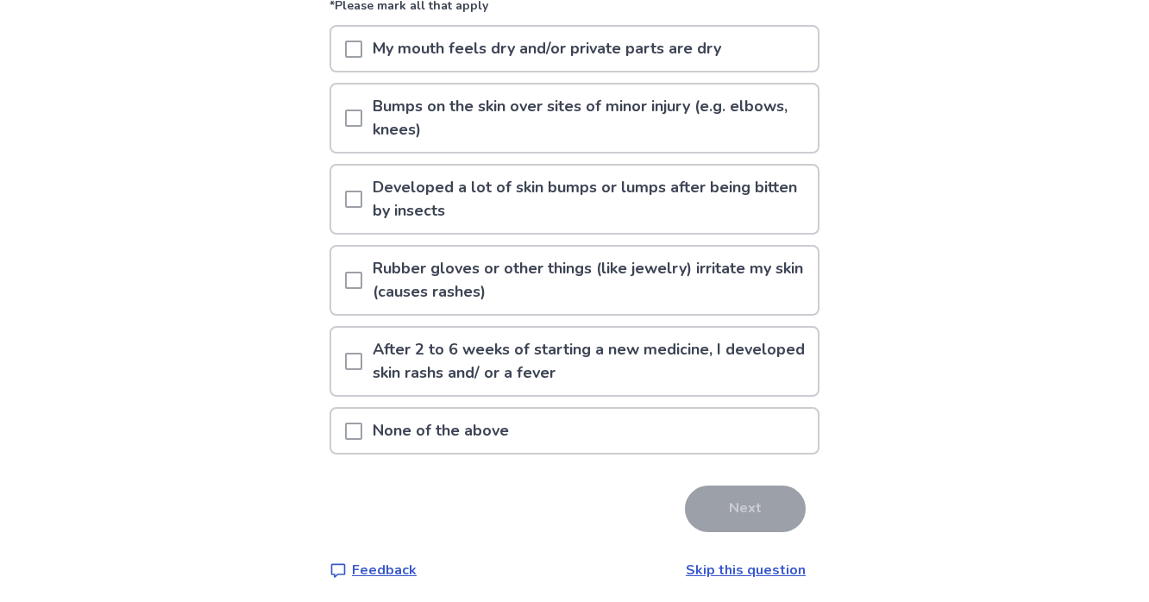
scroll to position [183, 0]
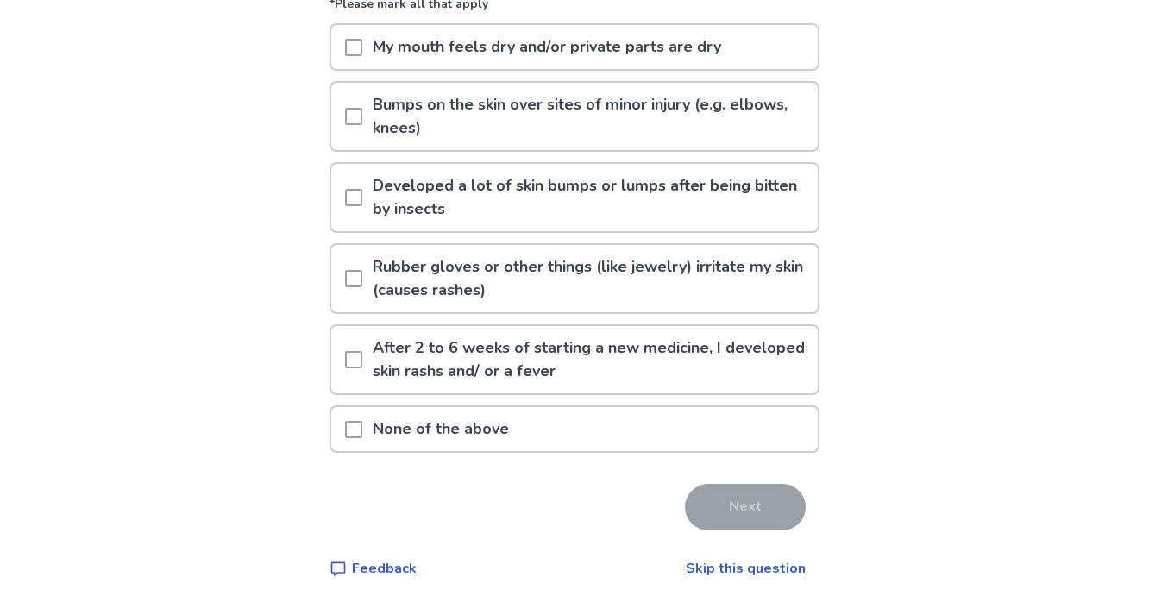
click at [362, 422] on span at bounding box center [353, 429] width 17 height 17
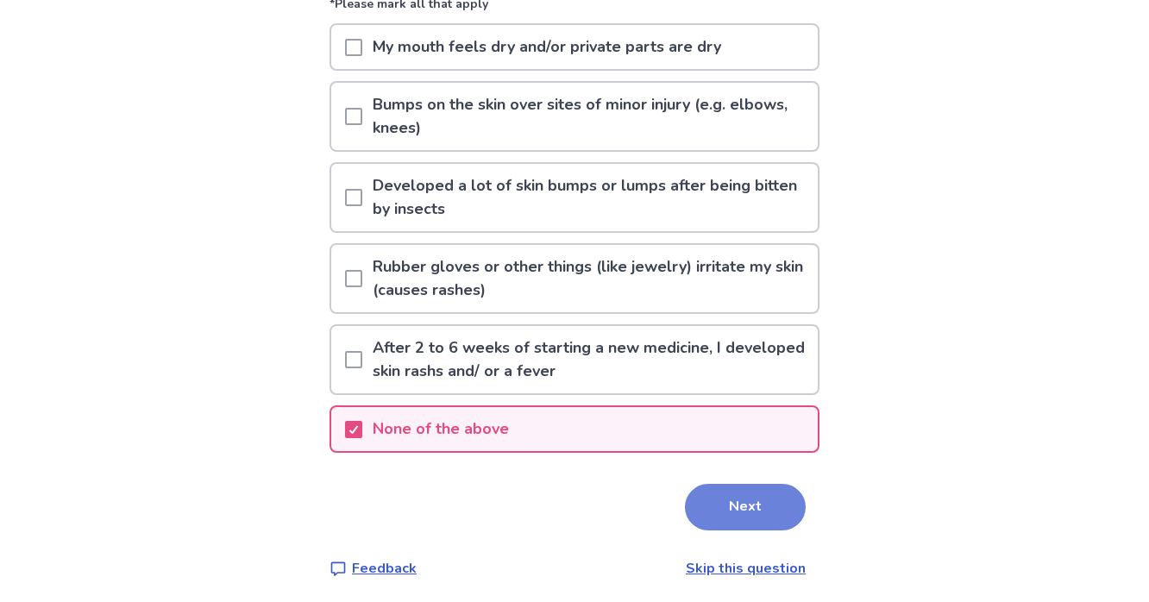
click at [715, 491] on button "Next" at bounding box center [745, 507] width 121 height 47
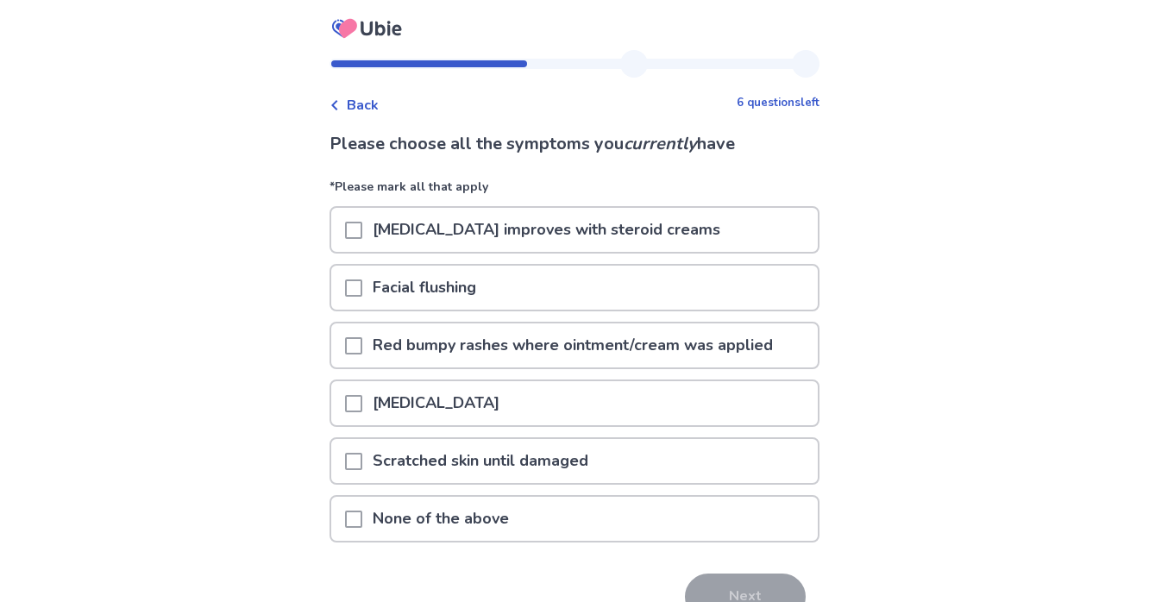
click at [359, 339] on span at bounding box center [353, 345] width 17 height 17
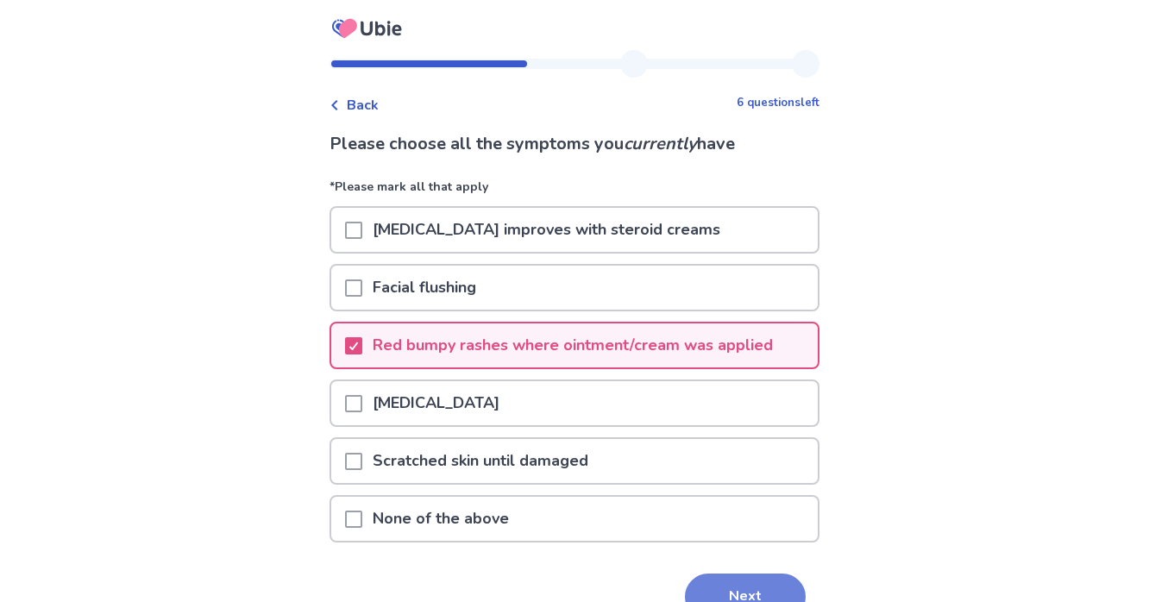
click at [721, 581] on button "Next" at bounding box center [745, 597] width 121 height 47
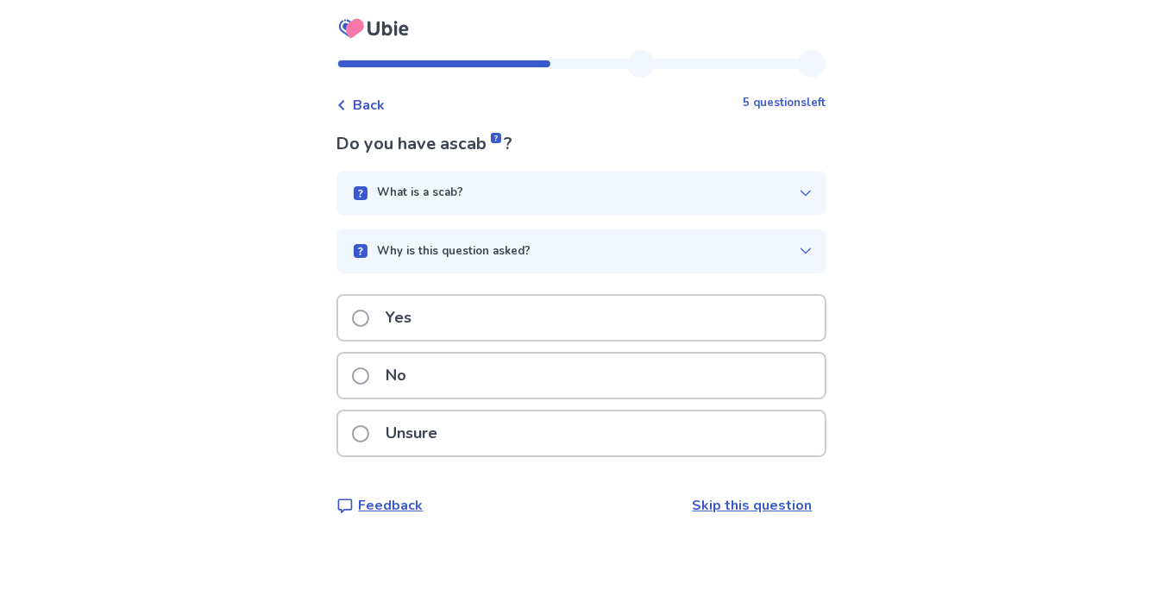
click at [364, 363] on label "No" at bounding box center [385, 376] width 66 height 44
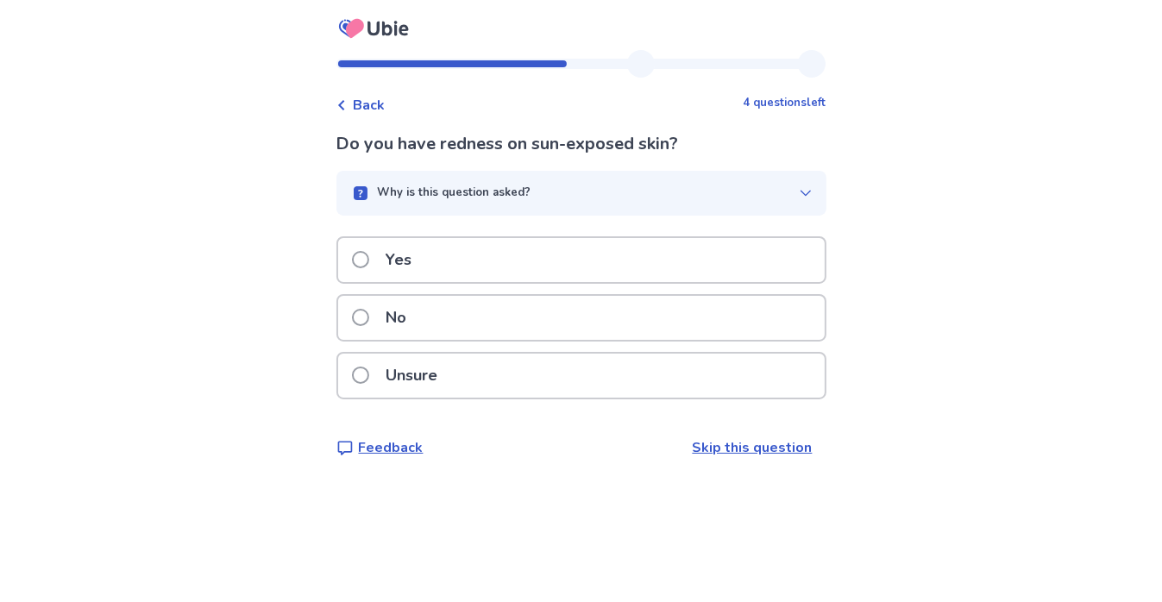
click at [369, 311] on span at bounding box center [360, 317] width 17 height 17
click at [369, 256] on span at bounding box center [360, 259] width 17 height 17
click at [368, 316] on span at bounding box center [360, 317] width 17 height 17
click at [369, 311] on span at bounding box center [360, 317] width 17 height 17
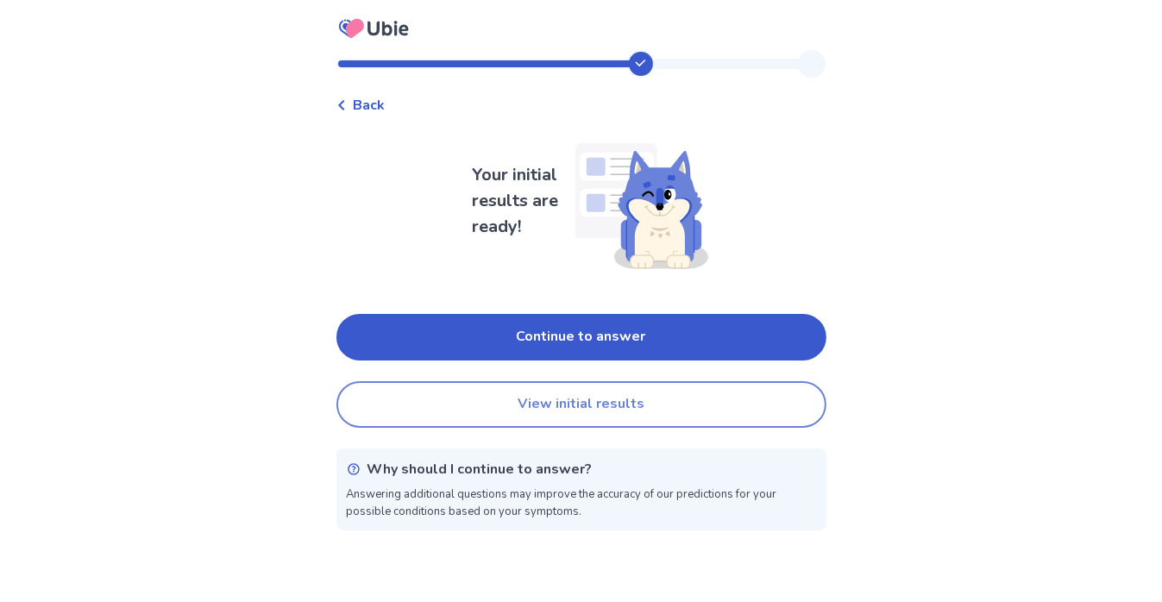
click at [573, 406] on button "View initial results" at bounding box center [581, 404] width 490 height 47
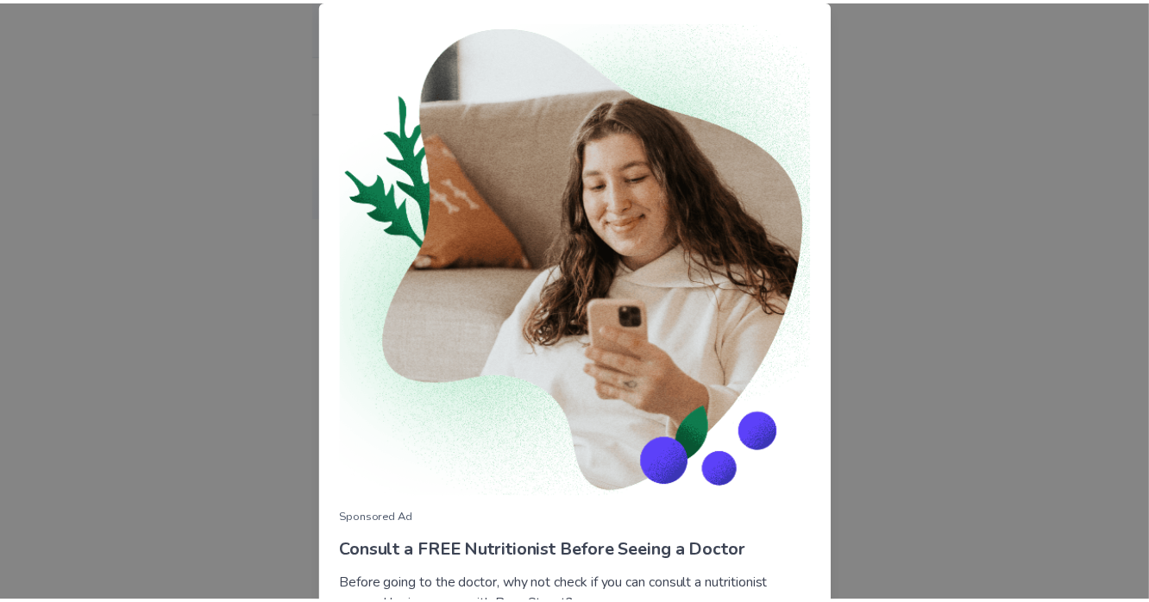
scroll to position [152, 0]
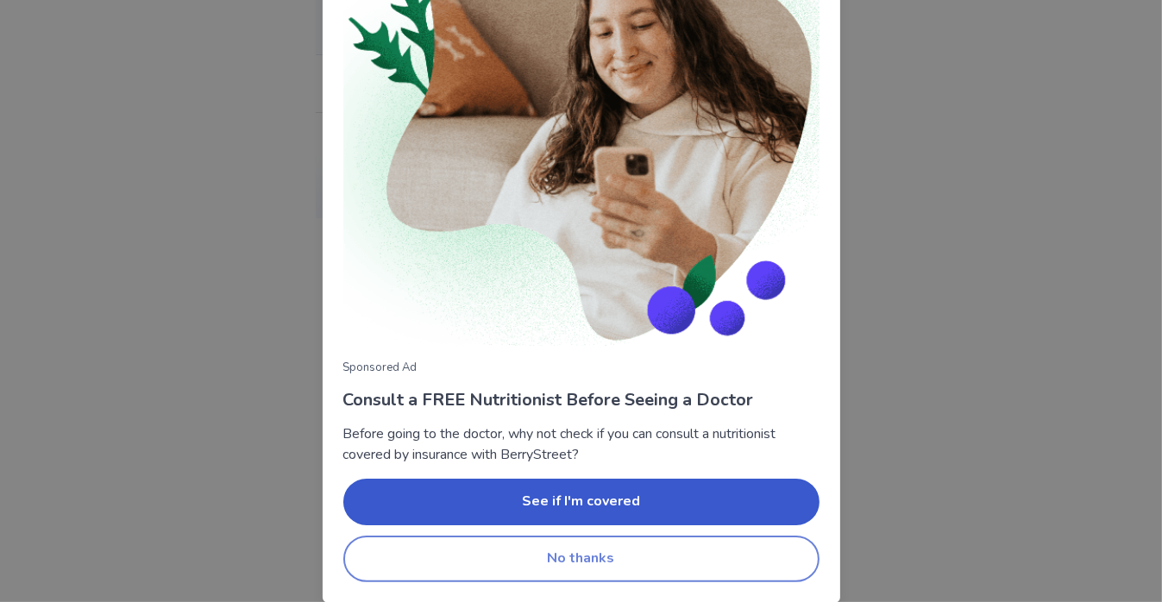
click at [568, 556] on button "No thanks" at bounding box center [581, 559] width 476 height 47
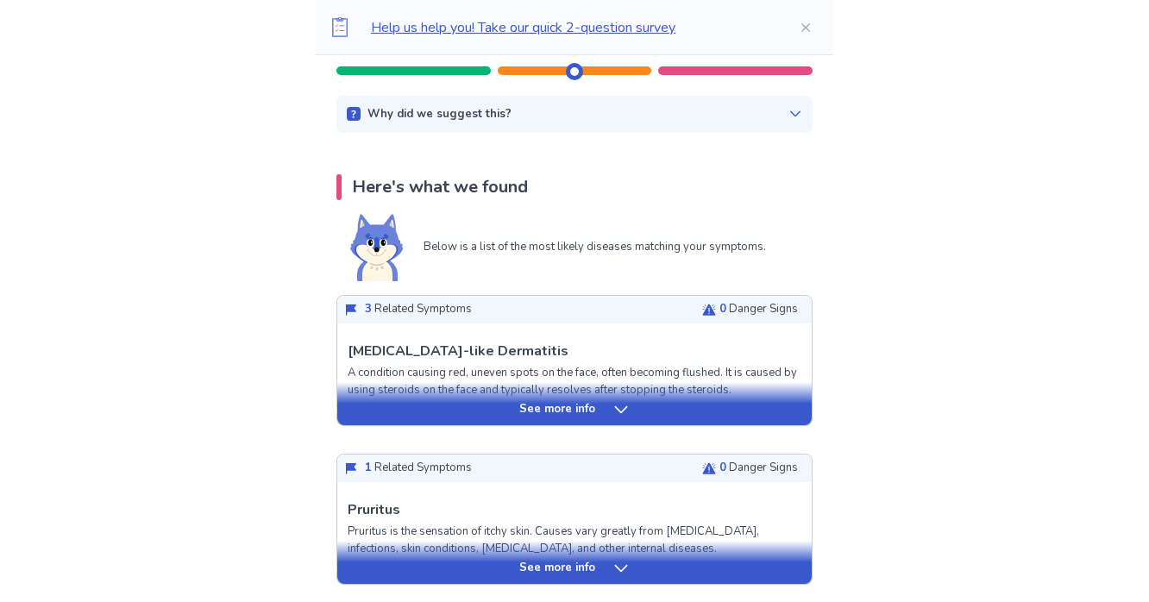
scroll to position [345, 0]
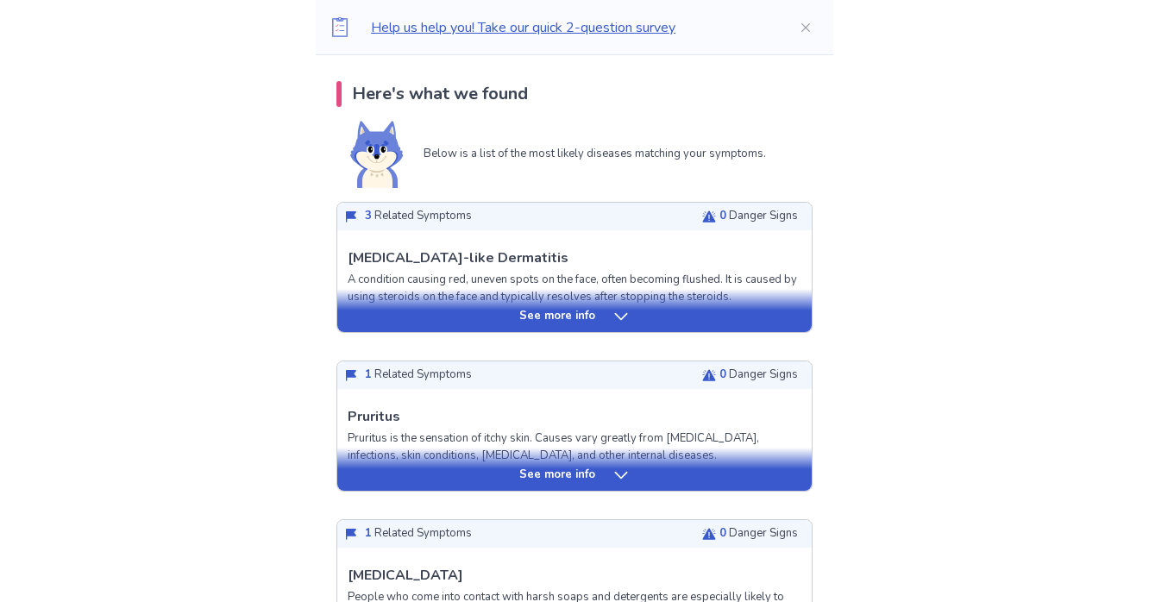
click at [577, 324] on p "See more info" at bounding box center [557, 316] width 76 height 17
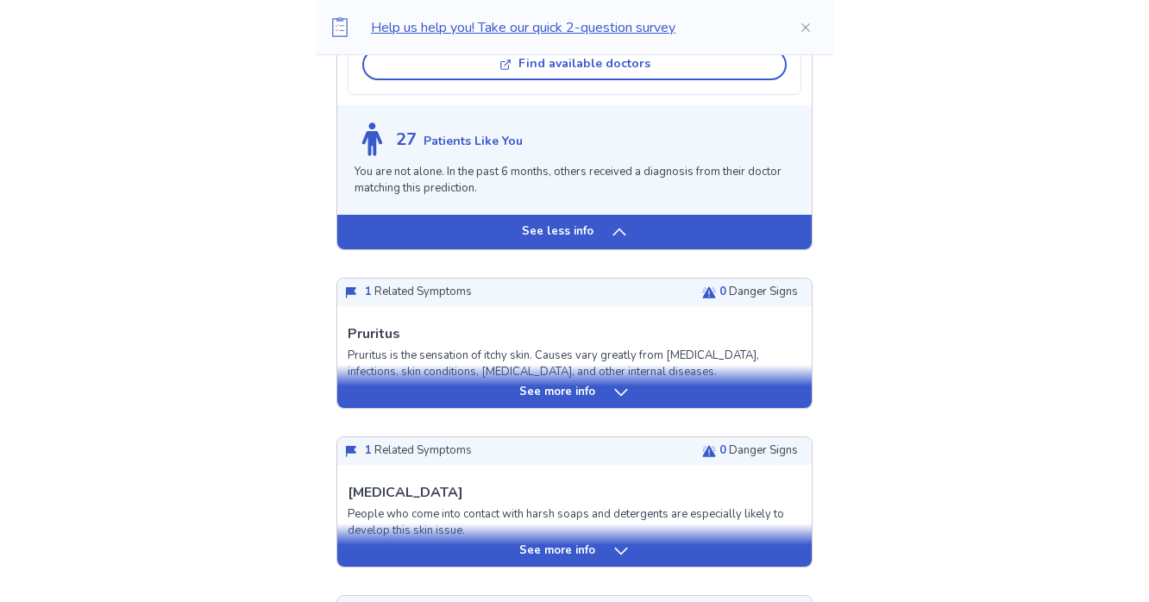
scroll to position [1725, 0]
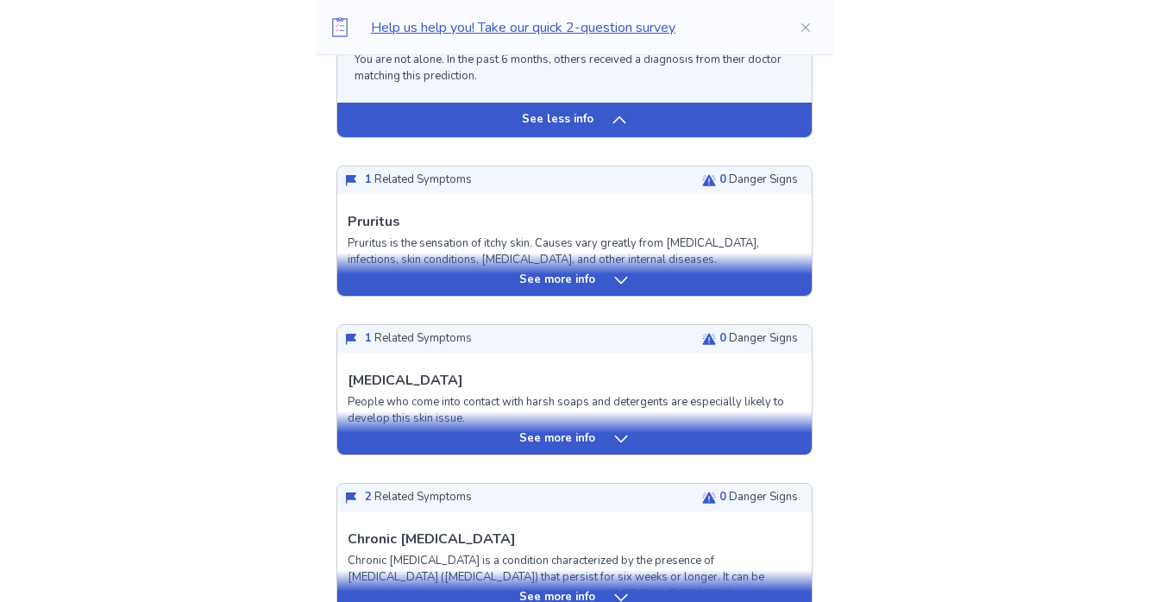
click at [573, 272] on p "See more info" at bounding box center [557, 280] width 76 height 17
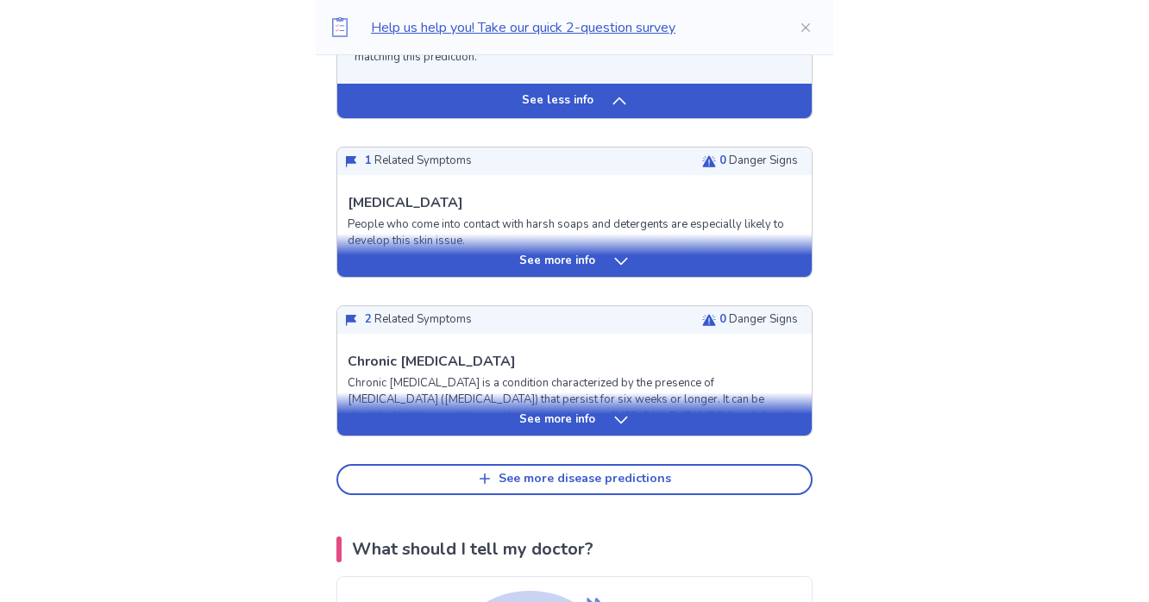
scroll to position [3106, 0]
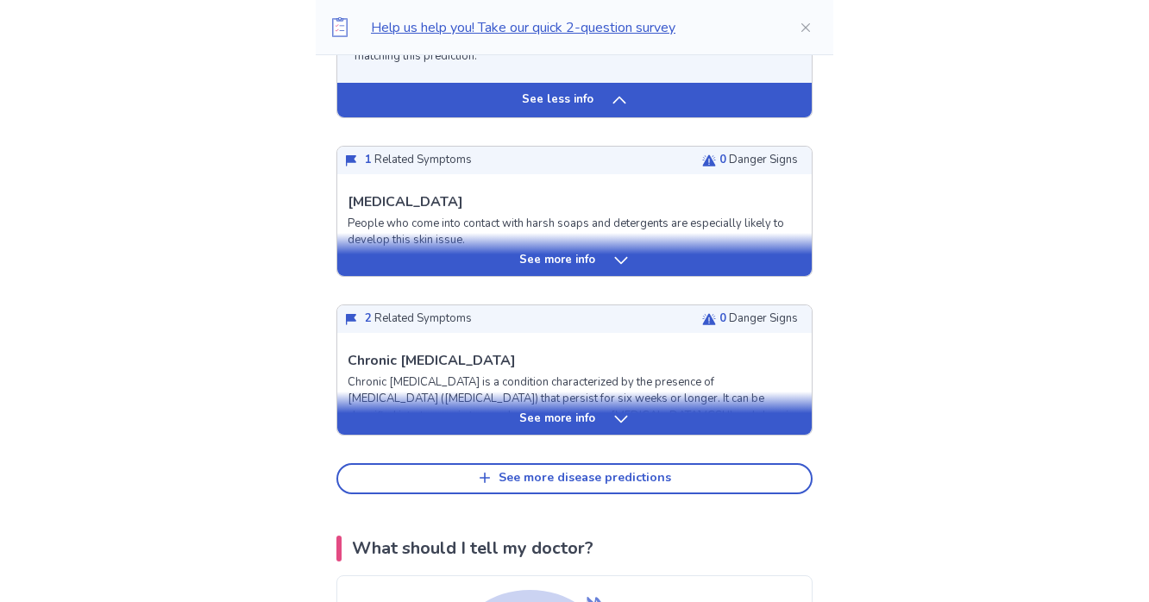
click at [521, 269] on p "See more info" at bounding box center [557, 260] width 76 height 17
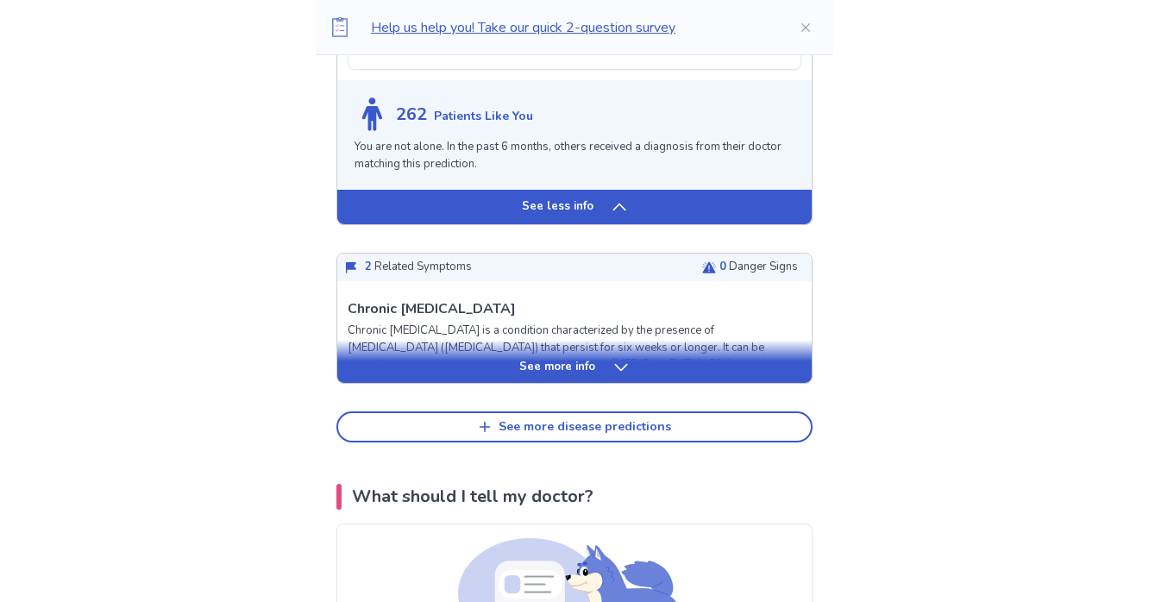
scroll to position [4227, 0]
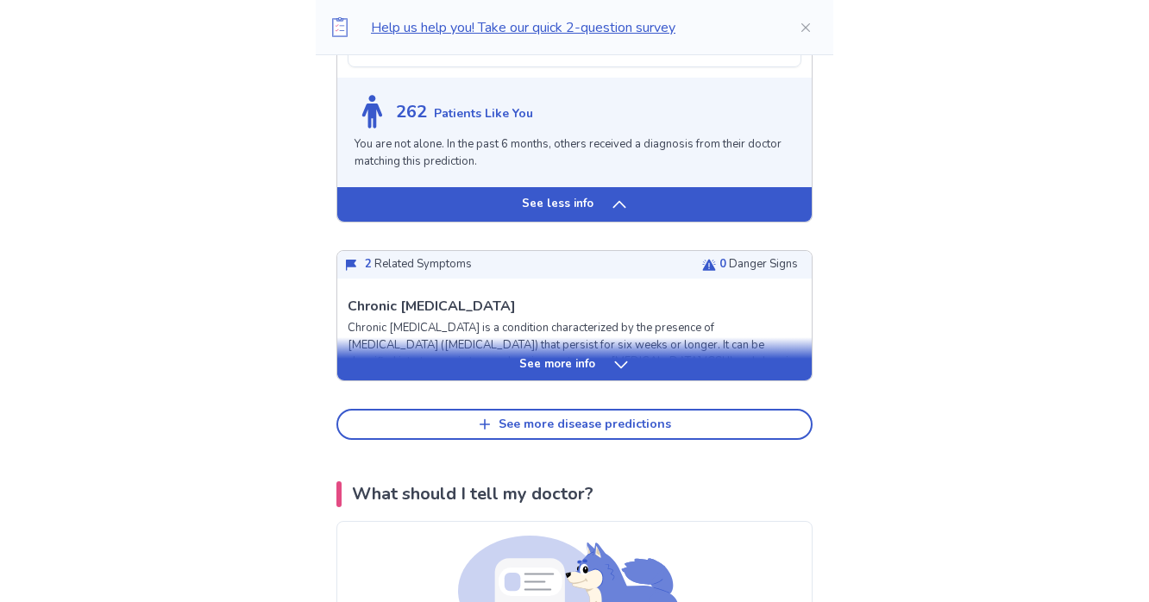
click at [498, 364] on div "See more info" at bounding box center [574, 358] width 474 height 43
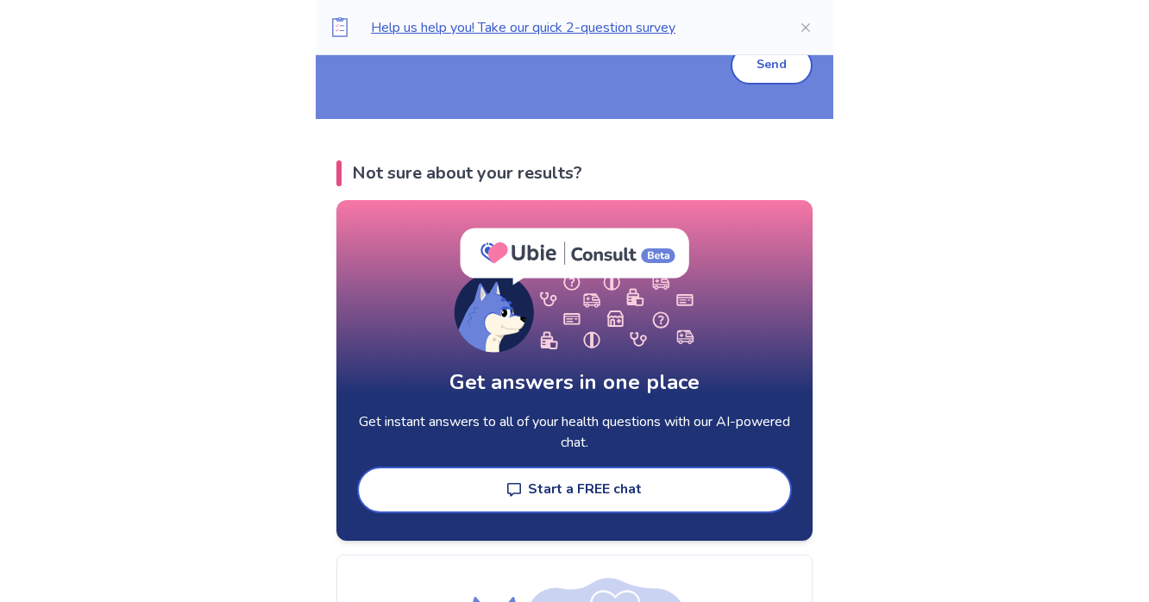
scroll to position [7247, 0]
